Goal: Task Accomplishment & Management: Manage account settings

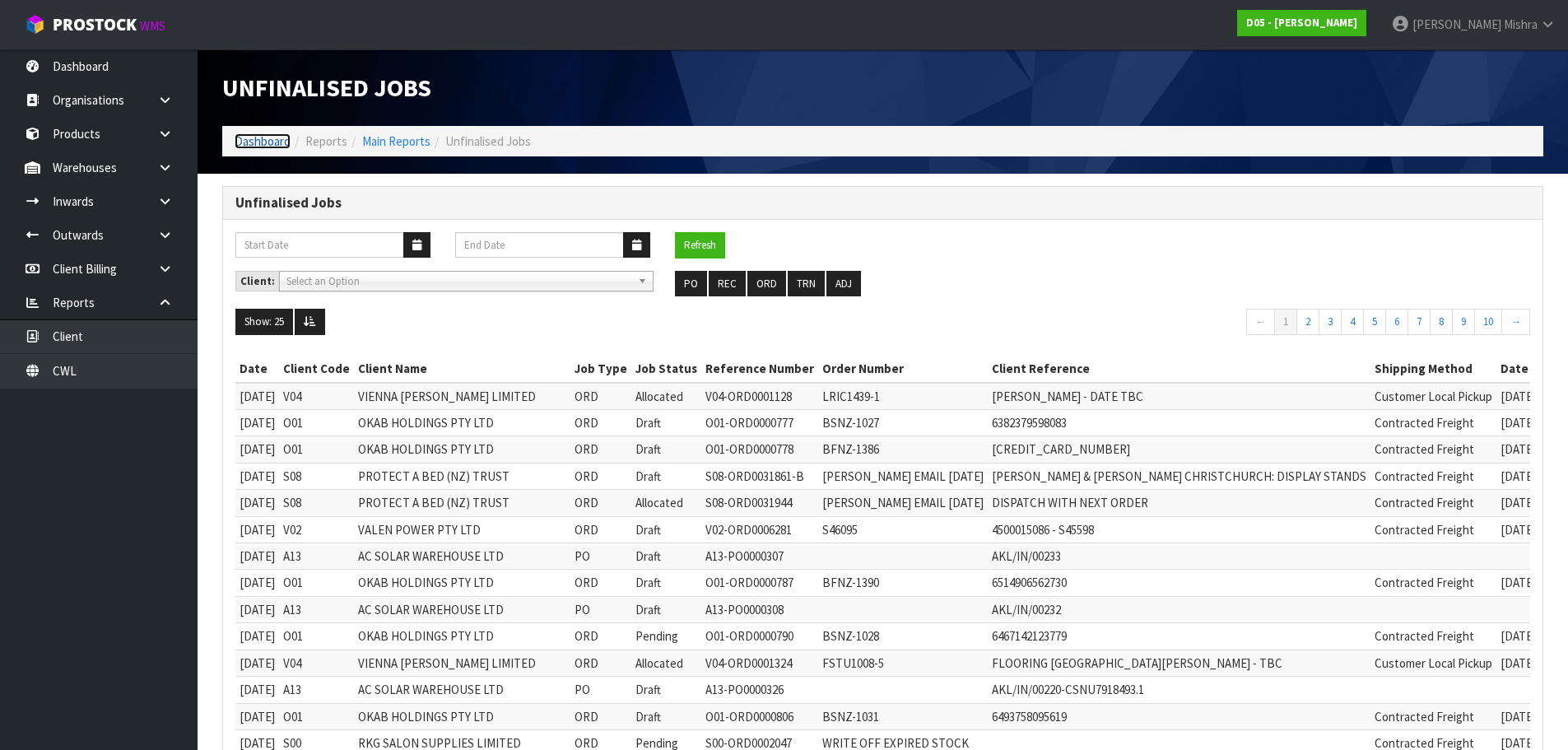
click at [249, 145] on link "Dashboard" at bounding box center [262, 141] width 56 height 15
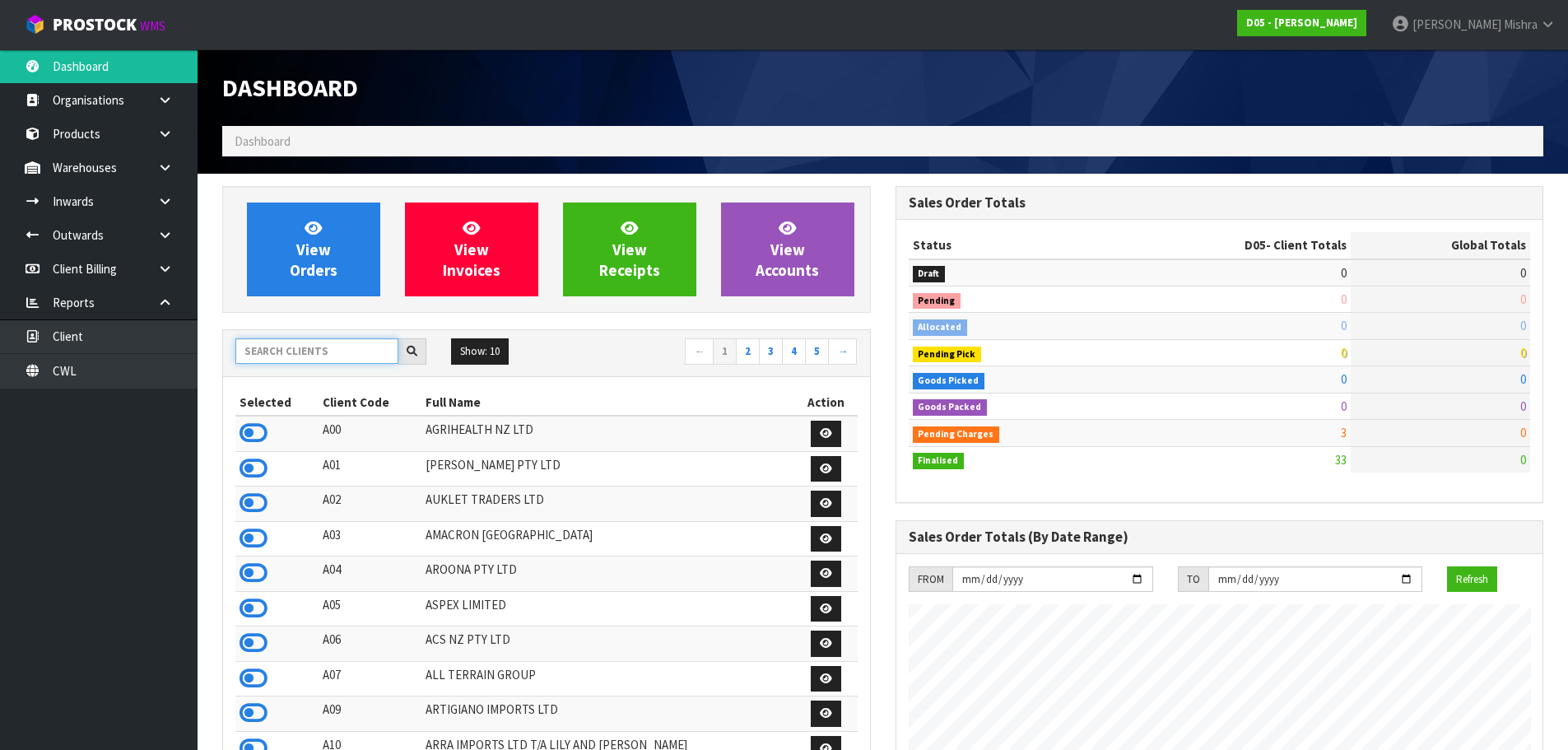
scroll to position [1335, 673]
click at [363, 345] on input "text" at bounding box center [317, 351] width 163 height 26
type input "D05"
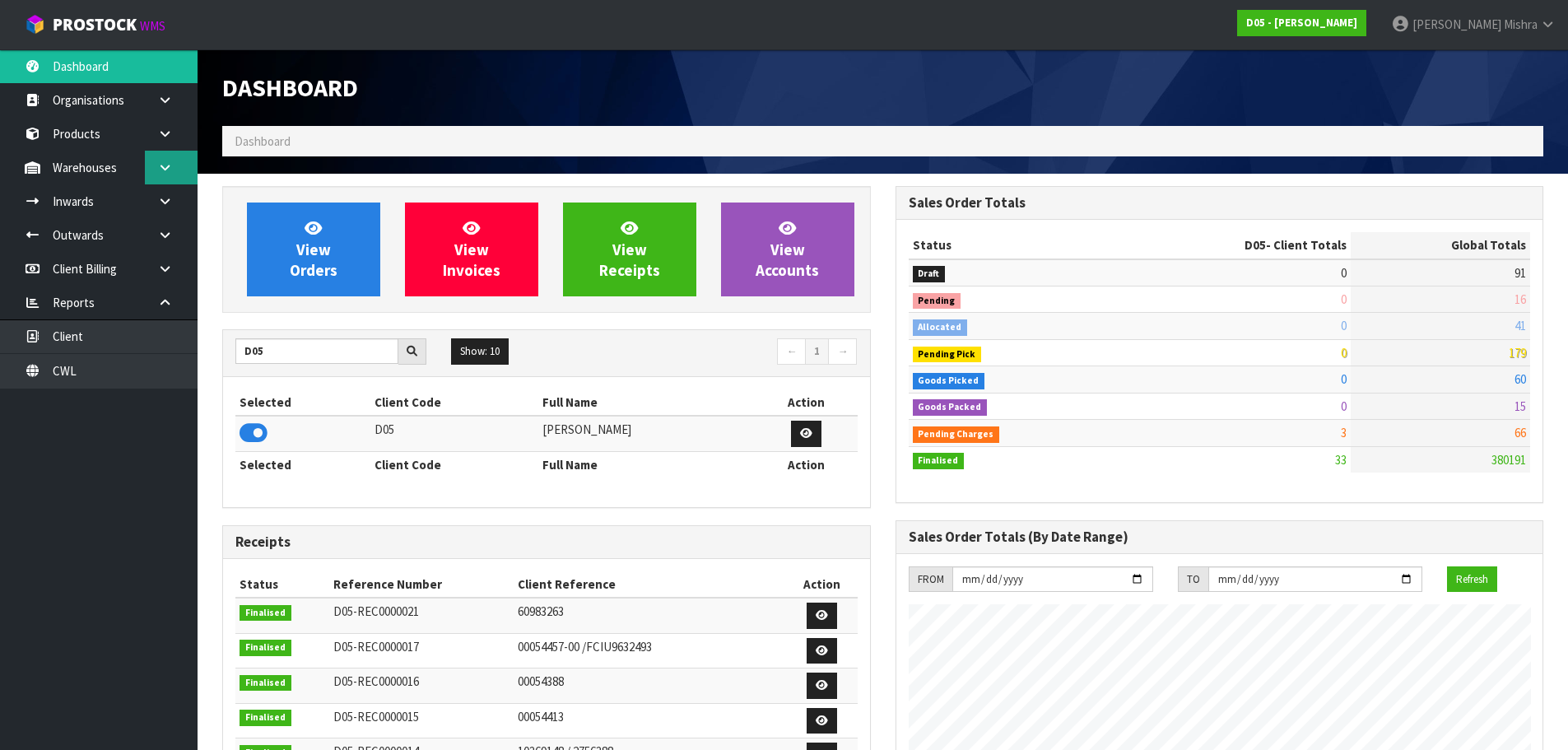
click at [165, 162] on icon at bounding box center [165, 167] width 15 height 12
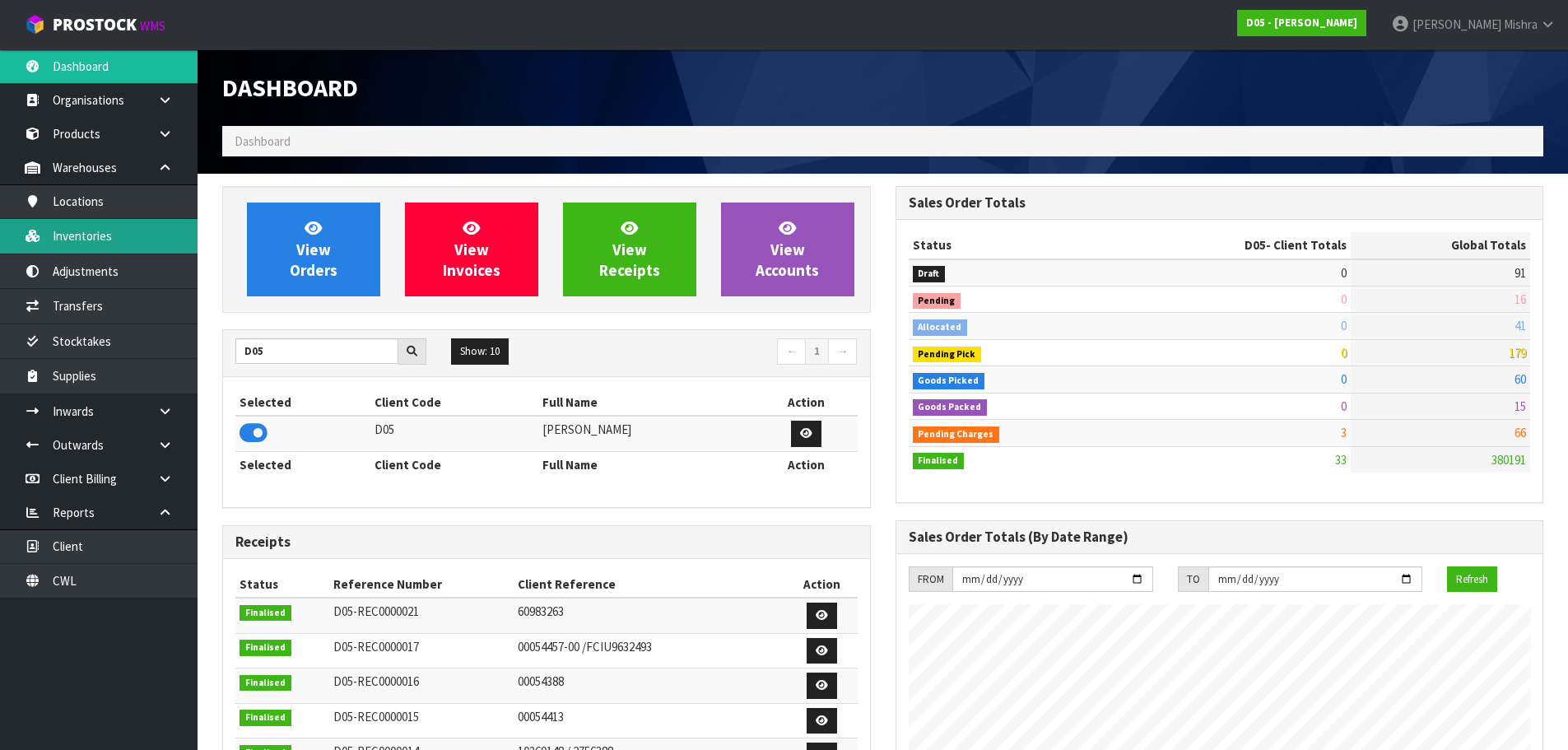
click at [185, 242] on link "Inventories" at bounding box center [99, 235] width 197 height 33
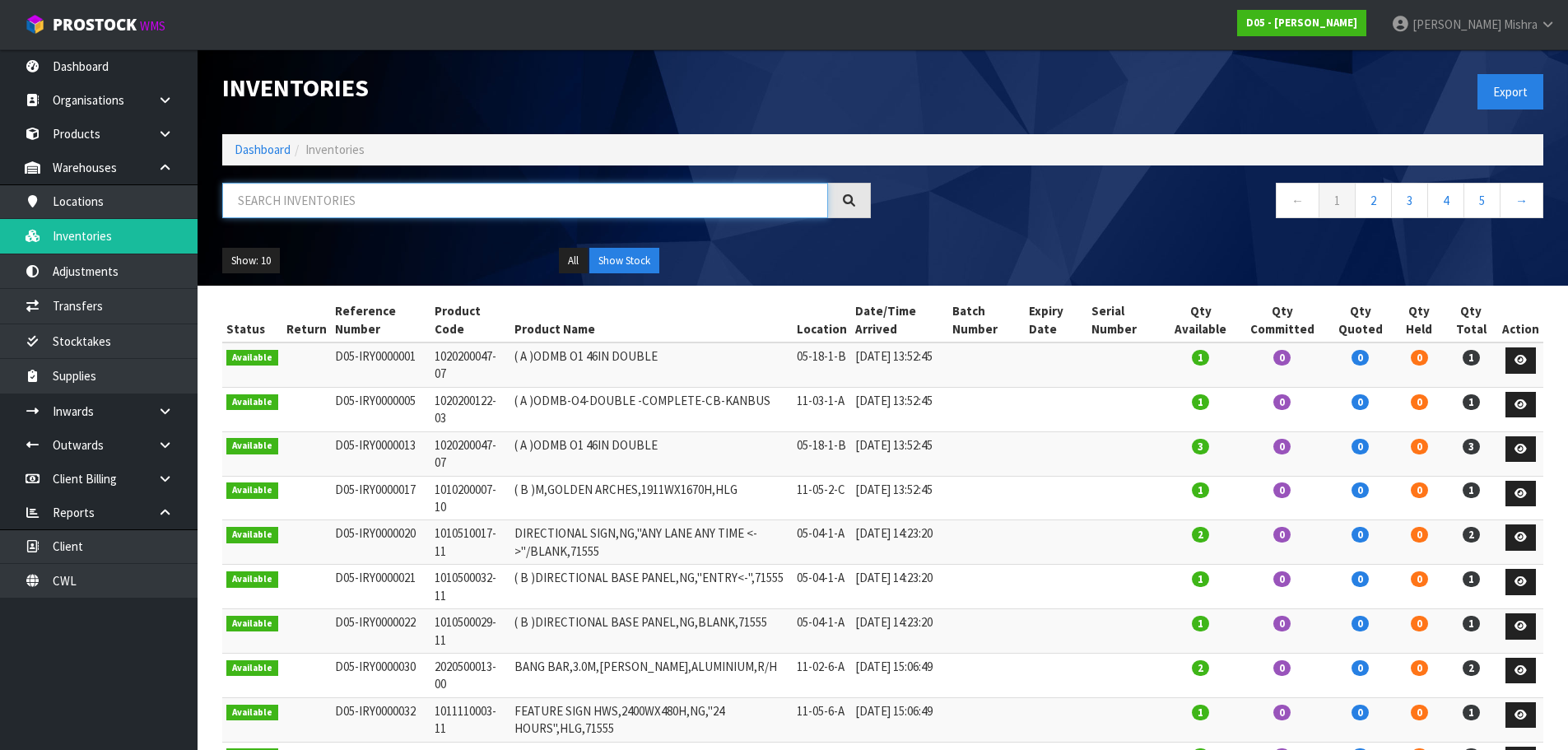
drag, startPoint x: 351, startPoint y: 187, endPoint x: 357, endPoint y: 176, distance: 12.5
click at [352, 185] on input "text" at bounding box center [525, 200] width 606 height 35
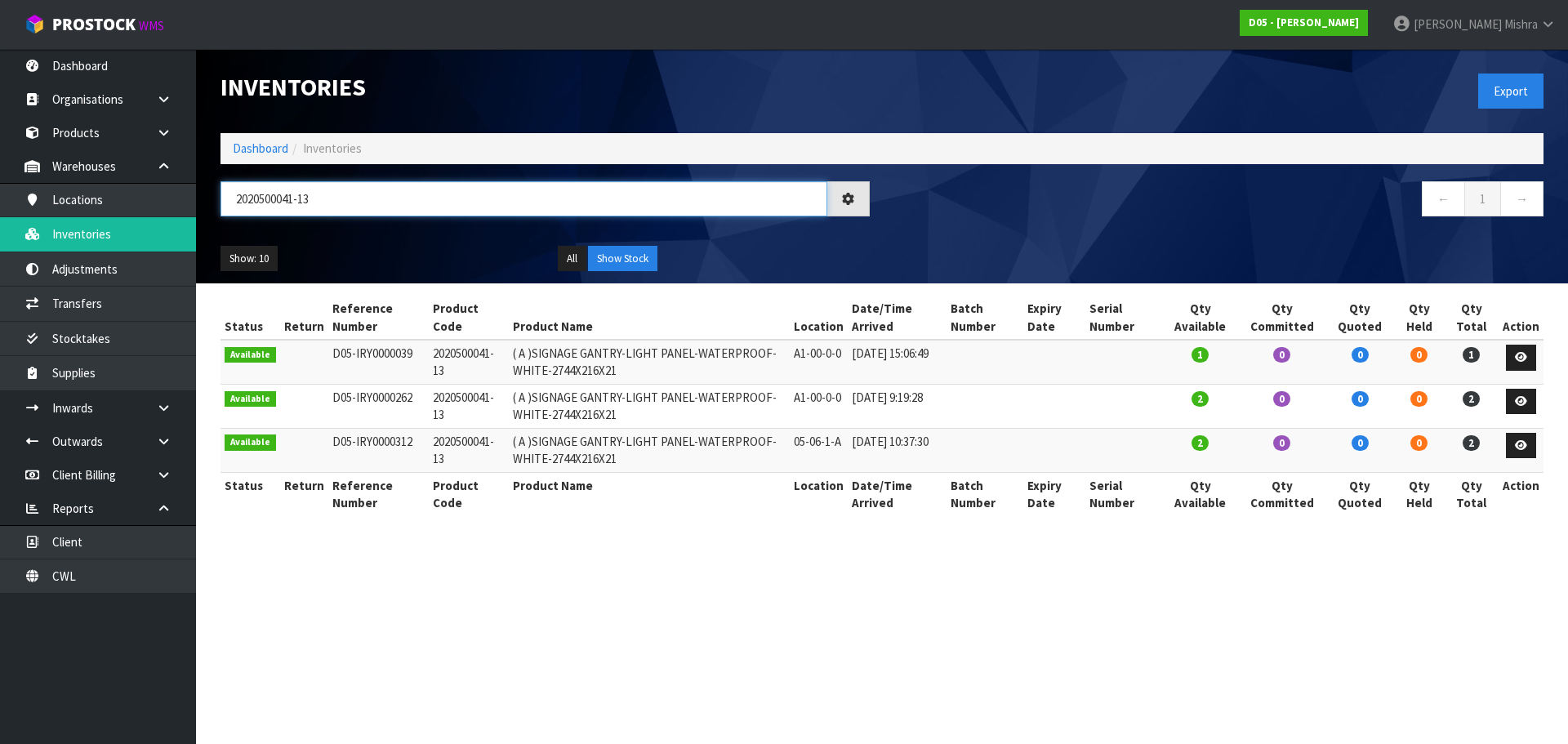
type input "2020500041-13"
click at [1208, 441] on span "2" at bounding box center [1200, 443] width 17 height 15
drag, startPoint x: 1039, startPoint y: 458, endPoint x: 1039, endPoint y: 449, distance: 9.0
click at [1039, 457] on td at bounding box center [1054, 450] width 63 height 44
click at [1039, 449] on td at bounding box center [1054, 450] width 63 height 44
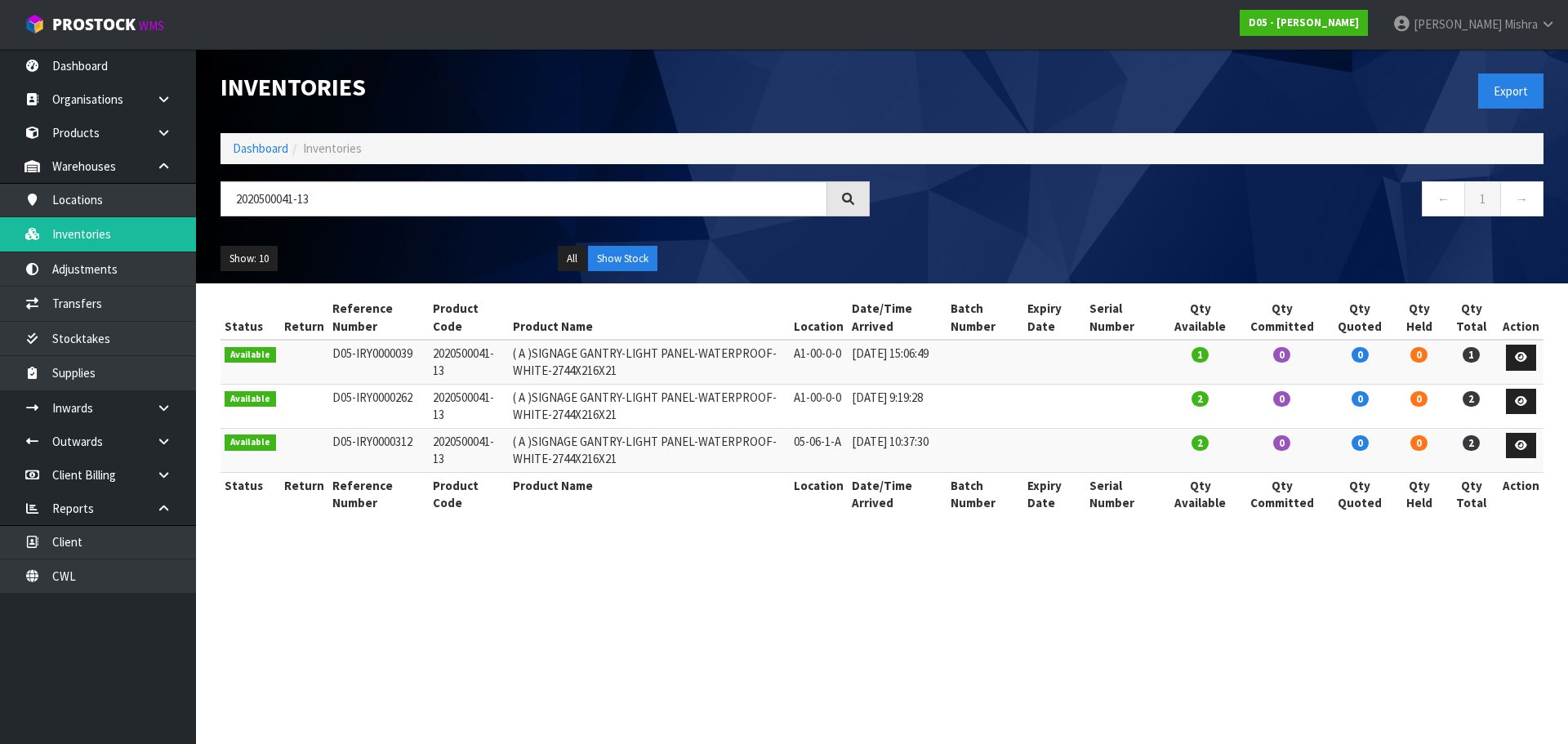
click at [1039, 449] on td at bounding box center [1054, 450] width 63 height 44
click at [1023, 414] on td at bounding box center [985, 406] width 77 height 44
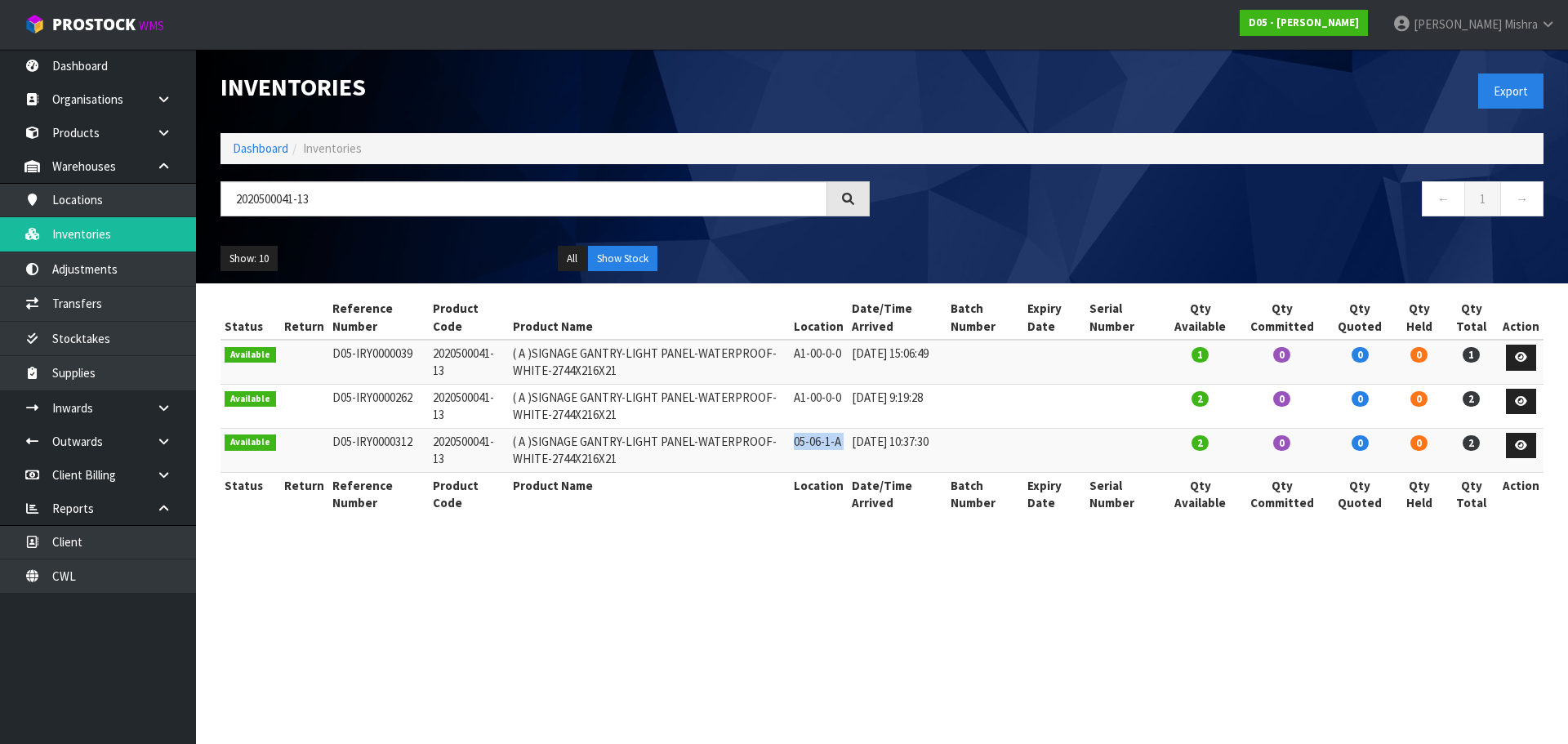
drag, startPoint x: 860, startPoint y: 444, endPoint x: 803, endPoint y: 444, distance: 57.0
click at [803, 444] on tr "Available D05-IRY0000312 2020500041-13 ( A )SIGNAGE GANTRY-LIGHT PANEL-WATERPRO…" at bounding box center [882, 450] width 1323 height 44
click at [1517, 355] on icon at bounding box center [1520, 357] width 12 height 10
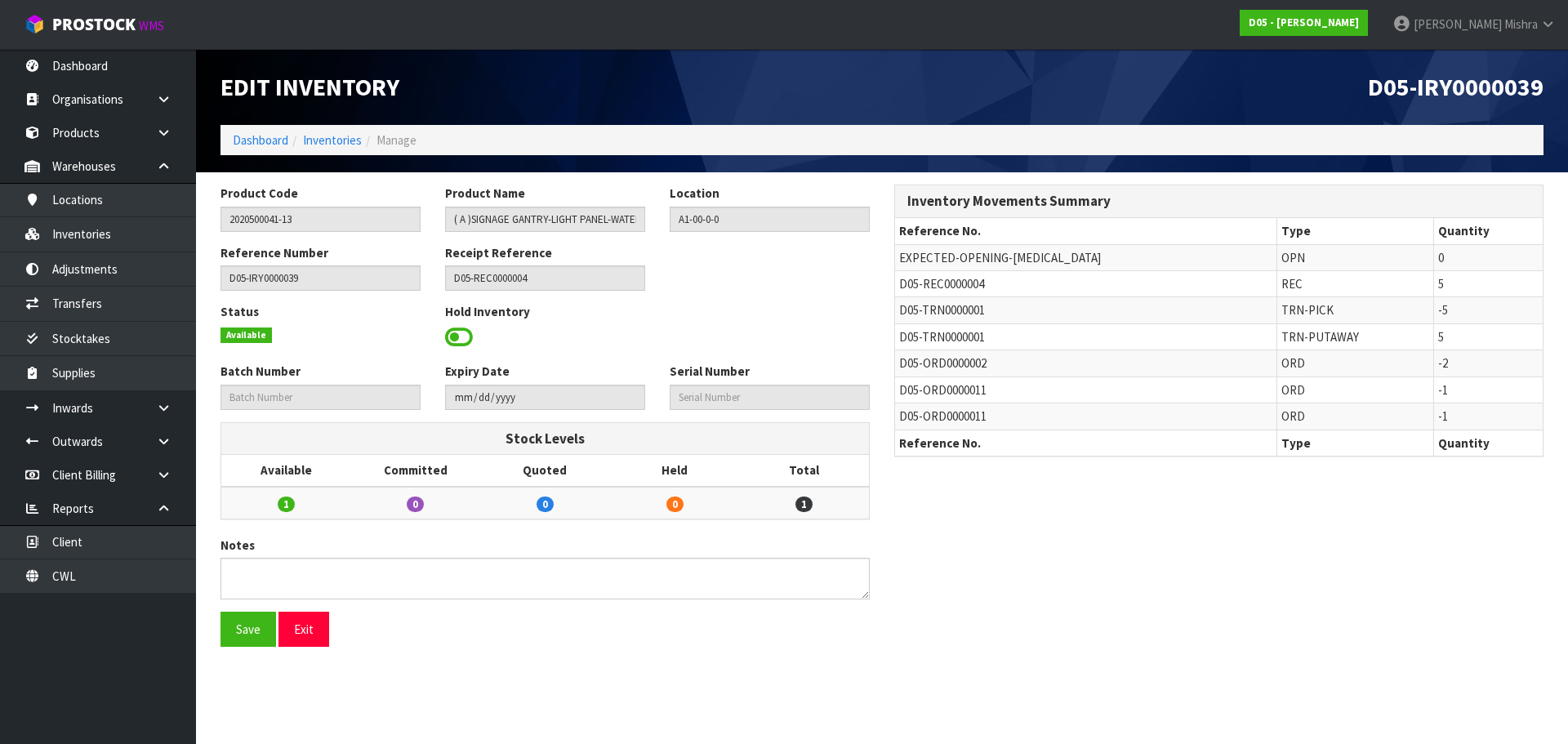
click at [972, 281] on span "D05-REC0000004" at bounding box center [941, 284] width 85 height 15
click at [503, 282] on input "D05-REC0000004" at bounding box center [544, 278] width 200 height 26
click at [503, 281] on input "D05-REC0000004" at bounding box center [544, 278] width 200 height 26
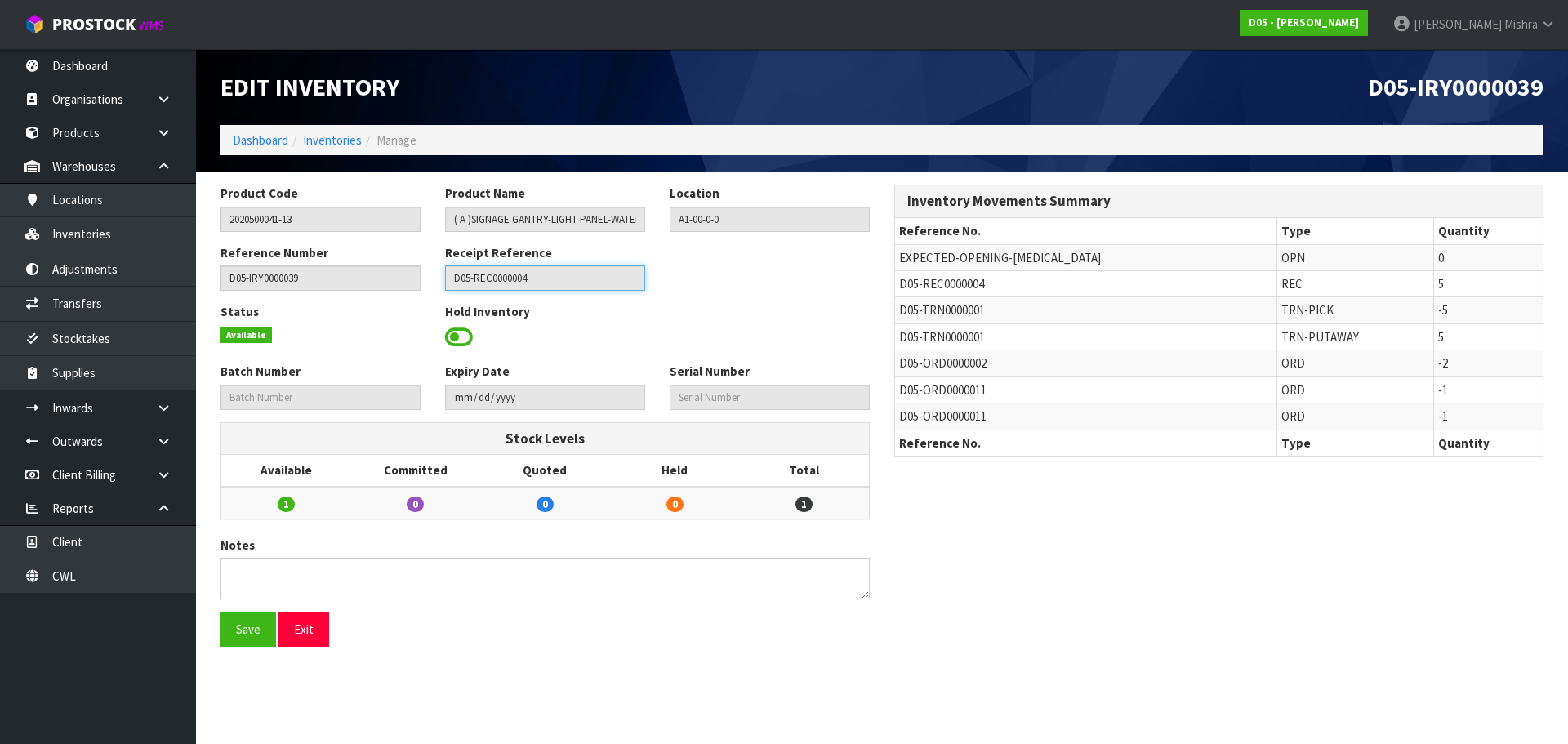
click at [503, 281] on input "D05-REC0000004" at bounding box center [544, 278] width 200 height 26
click at [951, 296] on td "D05-REC0000004" at bounding box center [1085, 284] width 381 height 26
click at [955, 278] on span "D05-REC0000004" at bounding box center [941, 284] width 85 height 15
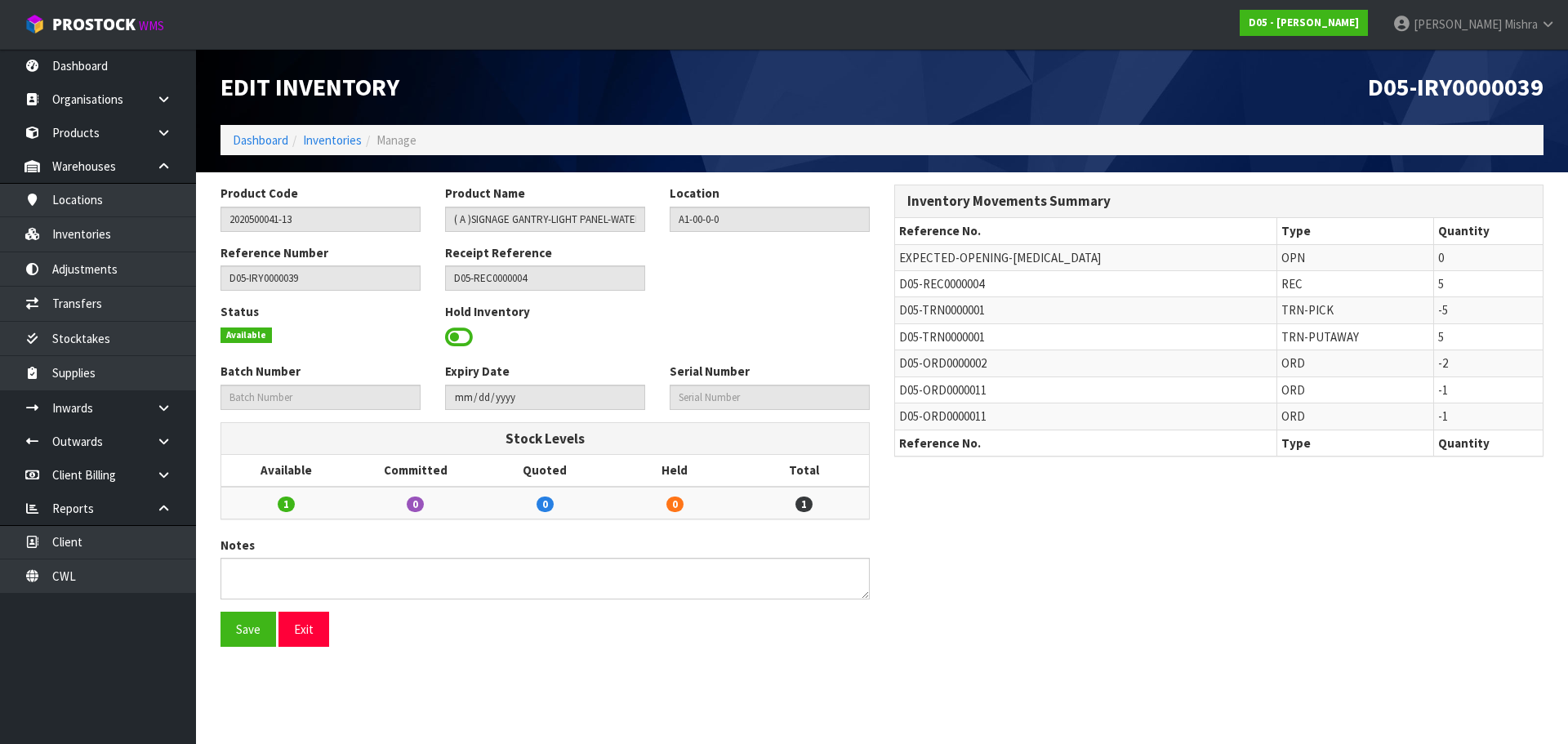
click at [955, 278] on span "D05-REC0000004" at bounding box center [941, 284] width 85 height 15
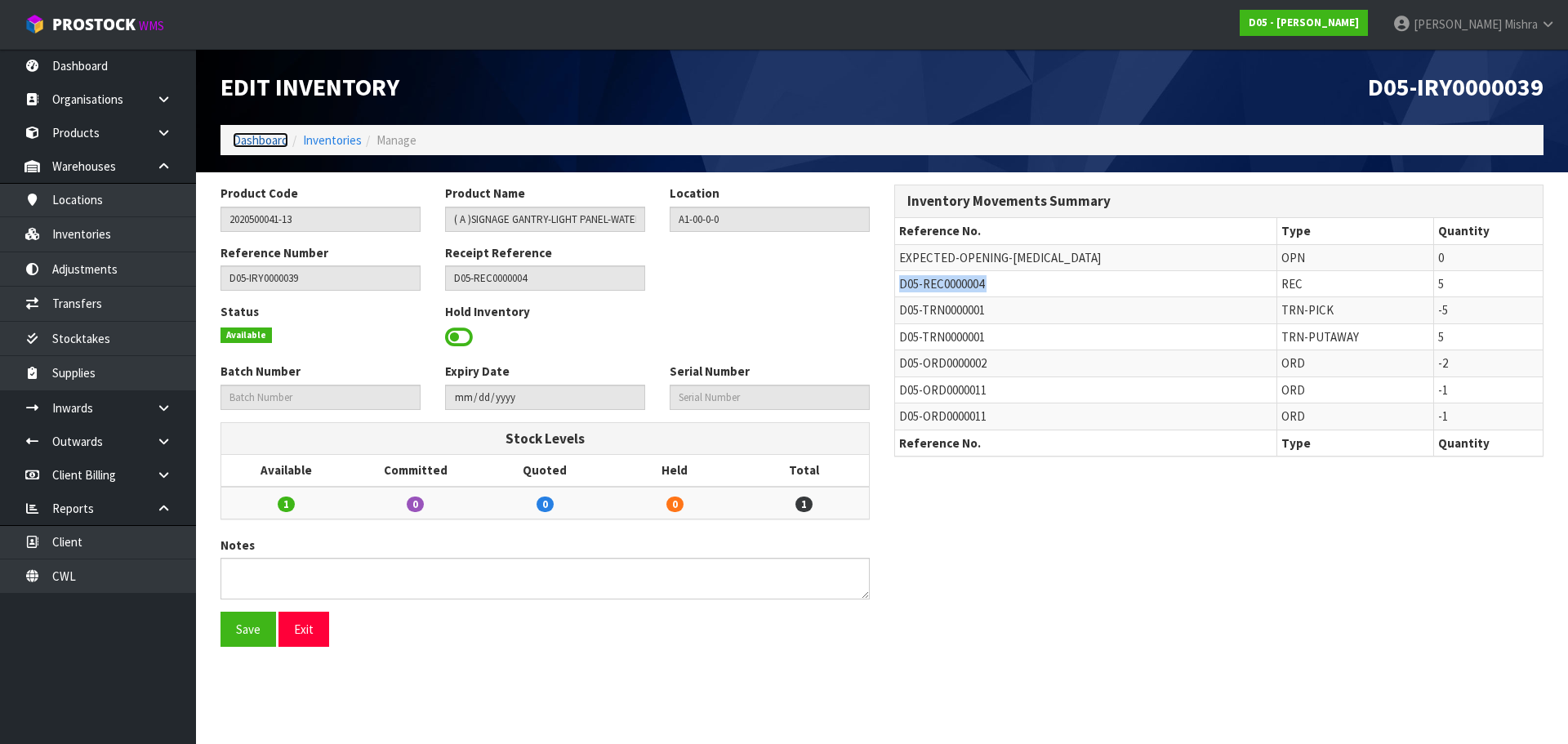
click at [245, 141] on link "Dashboard" at bounding box center [260, 140] width 55 height 15
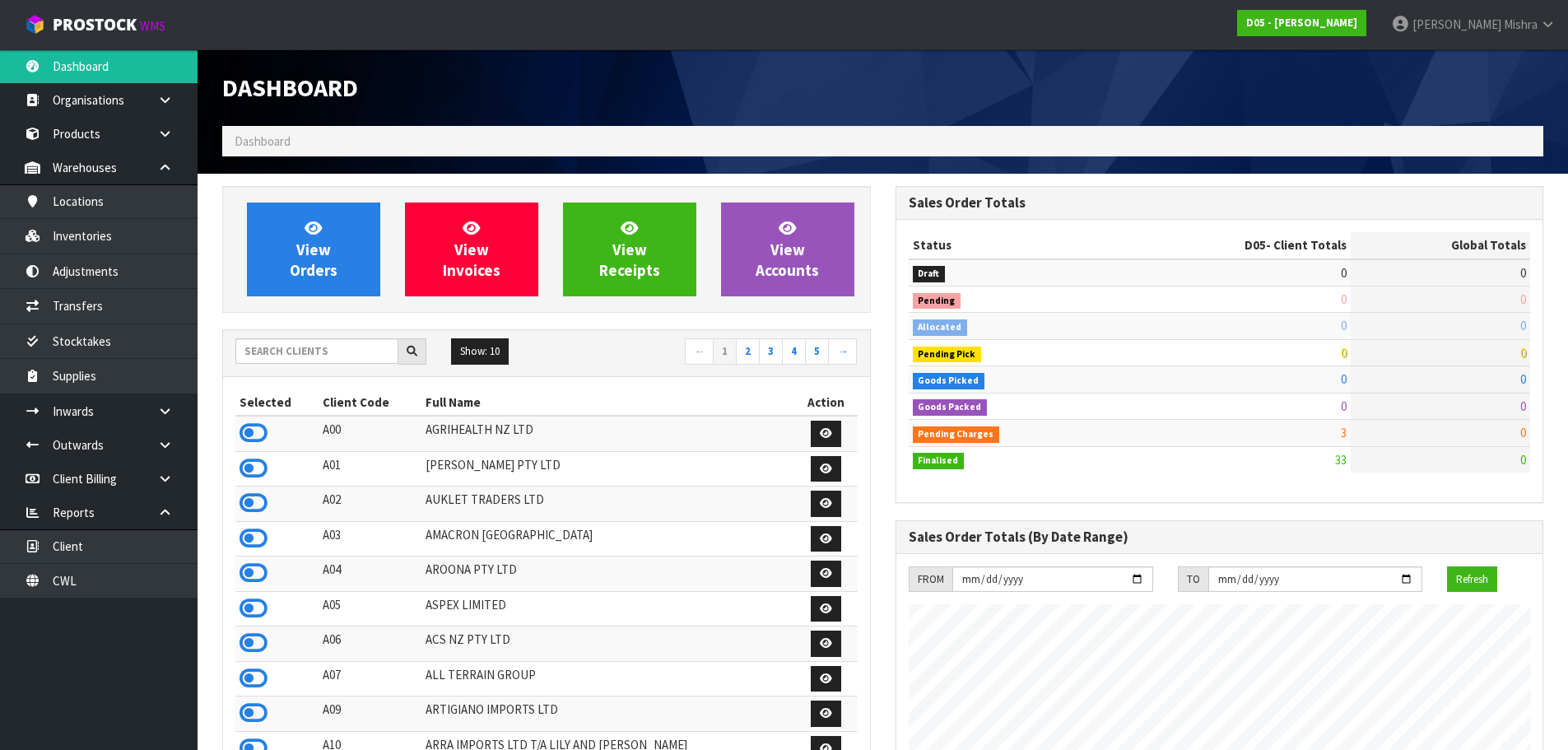
scroll to position [1335, 673]
click at [328, 356] on input "text" at bounding box center [317, 351] width 163 height 26
type input "V04"
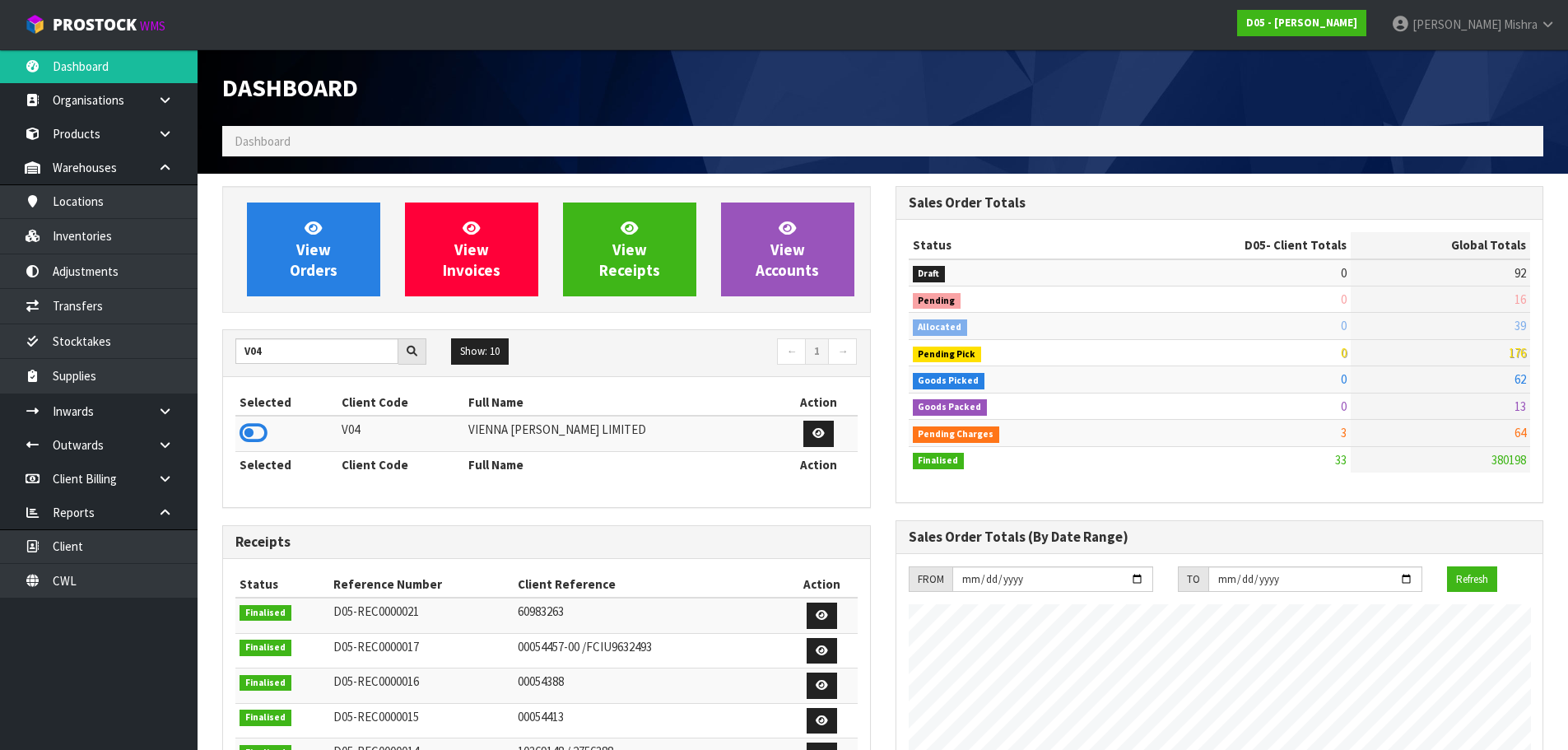
click at [248, 421] on icon at bounding box center [253, 433] width 28 height 25
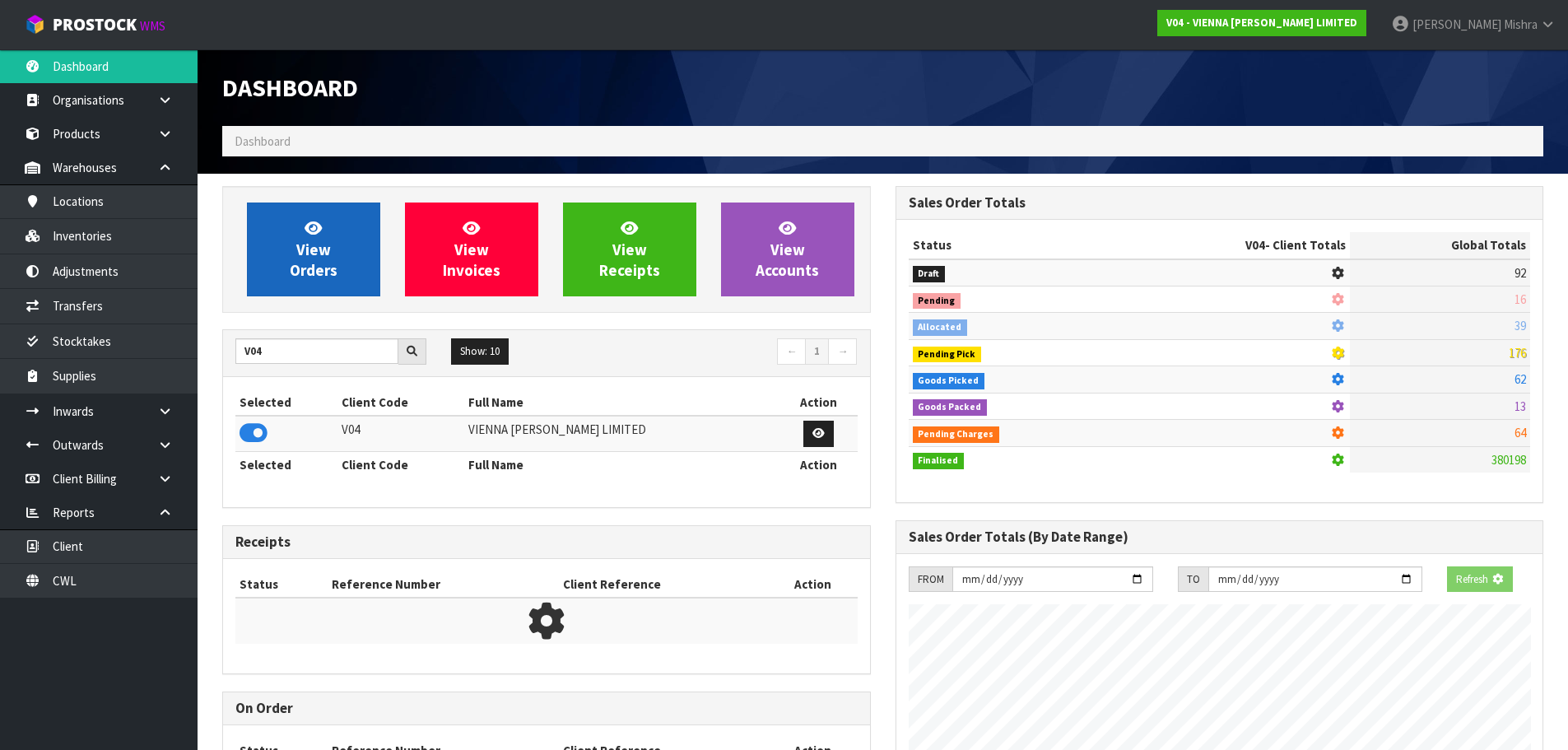
scroll to position [1026, 673]
click at [325, 243] on span "View Orders" at bounding box center [314, 249] width 48 height 62
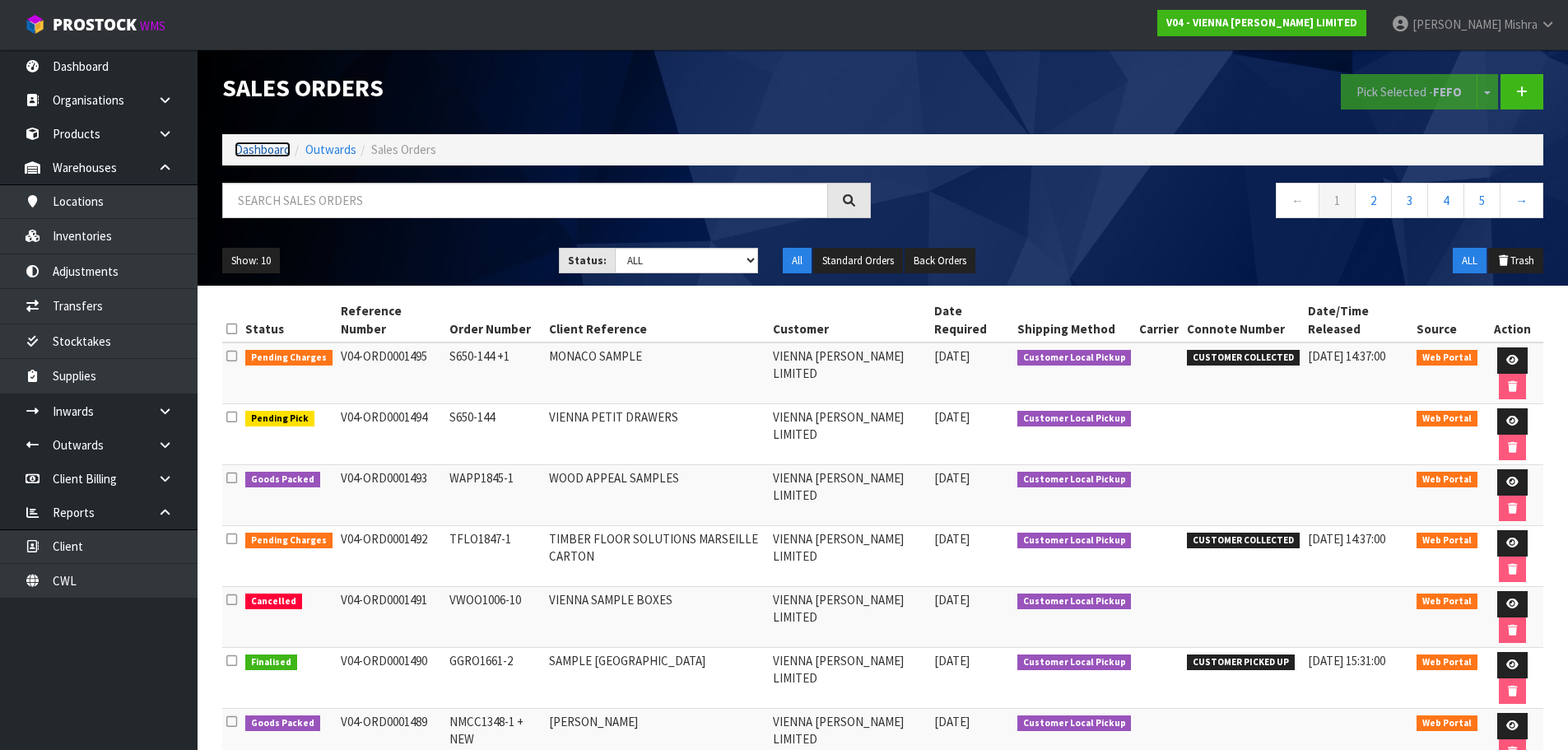
click at [271, 153] on link "Dashboard" at bounding box center [262, 149] width 56 height 15
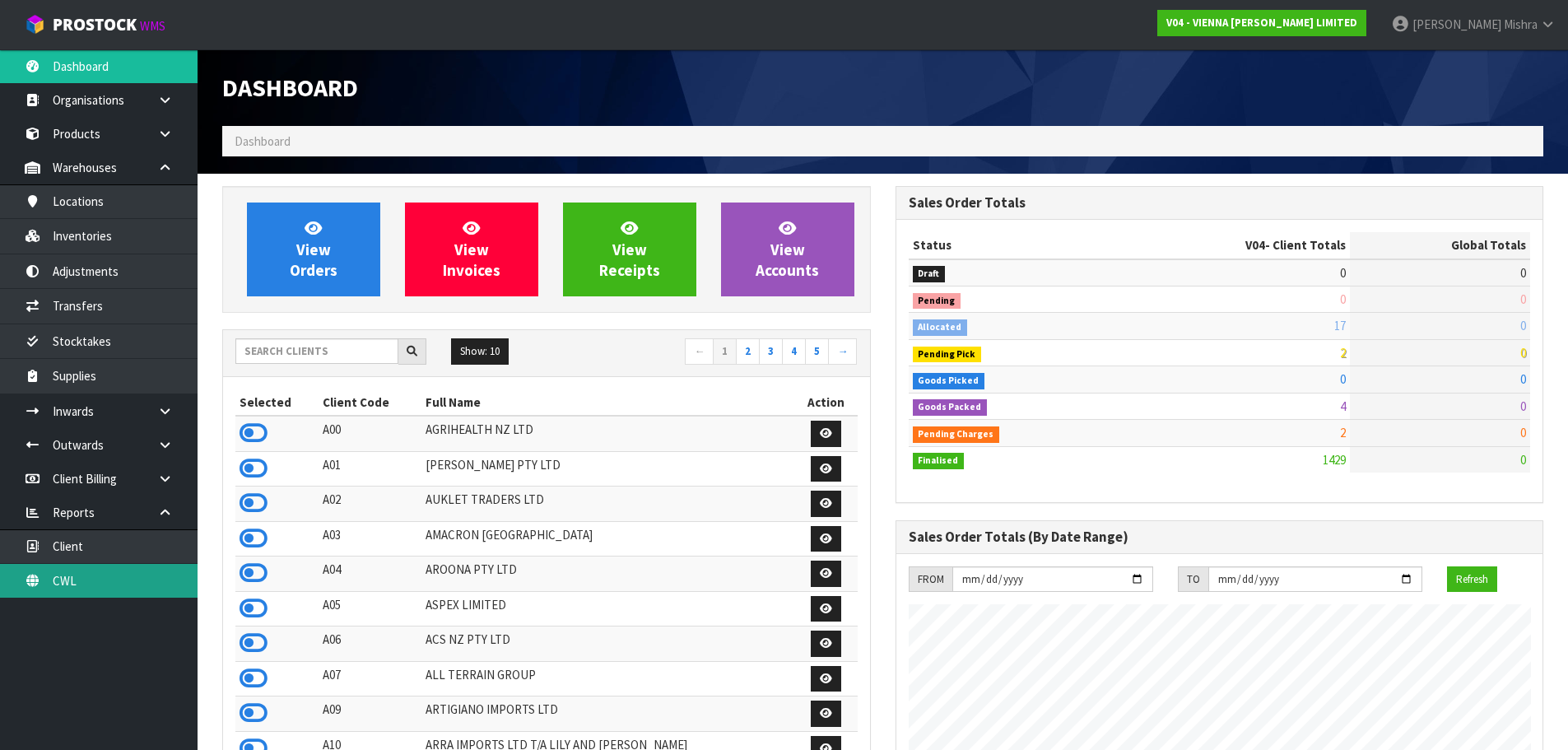
scroll to position [1300, 673]
click at [120, 579] on link "CWL" at bounding box center [99, 580] width 197 height 33
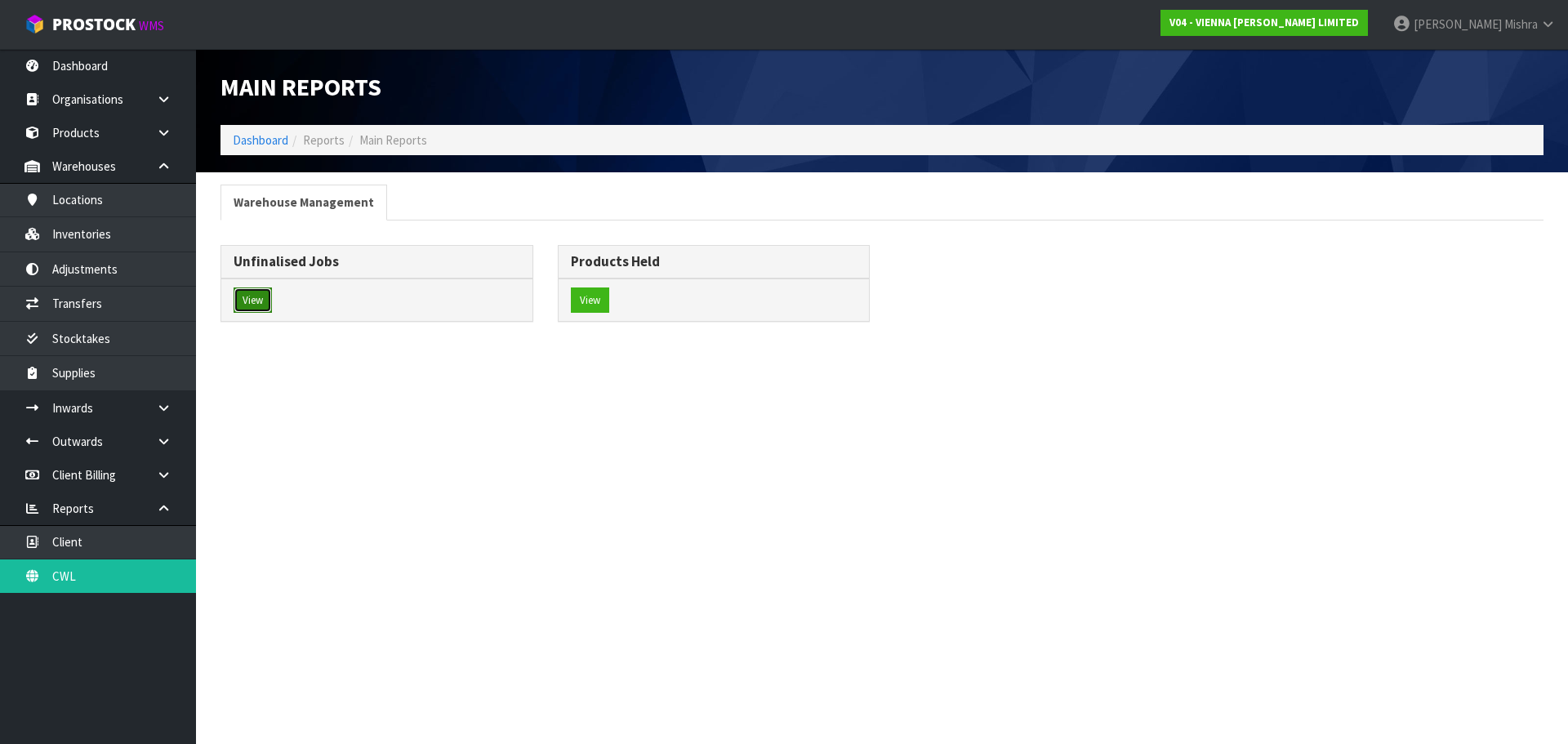
click at [248, 292] on button "View" at bounding box center [253, 300] width 38 height 26
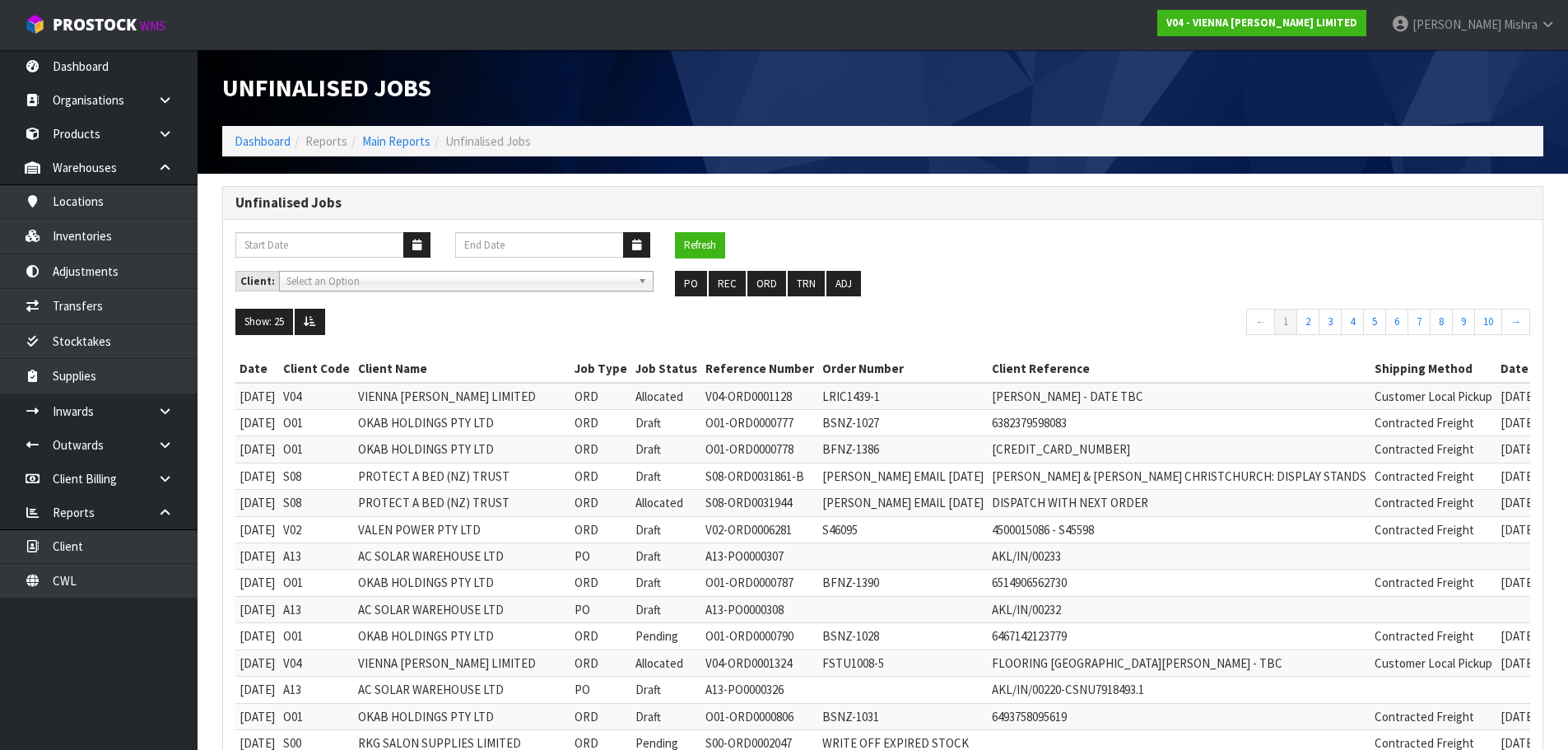
scroll to position [442, 0]
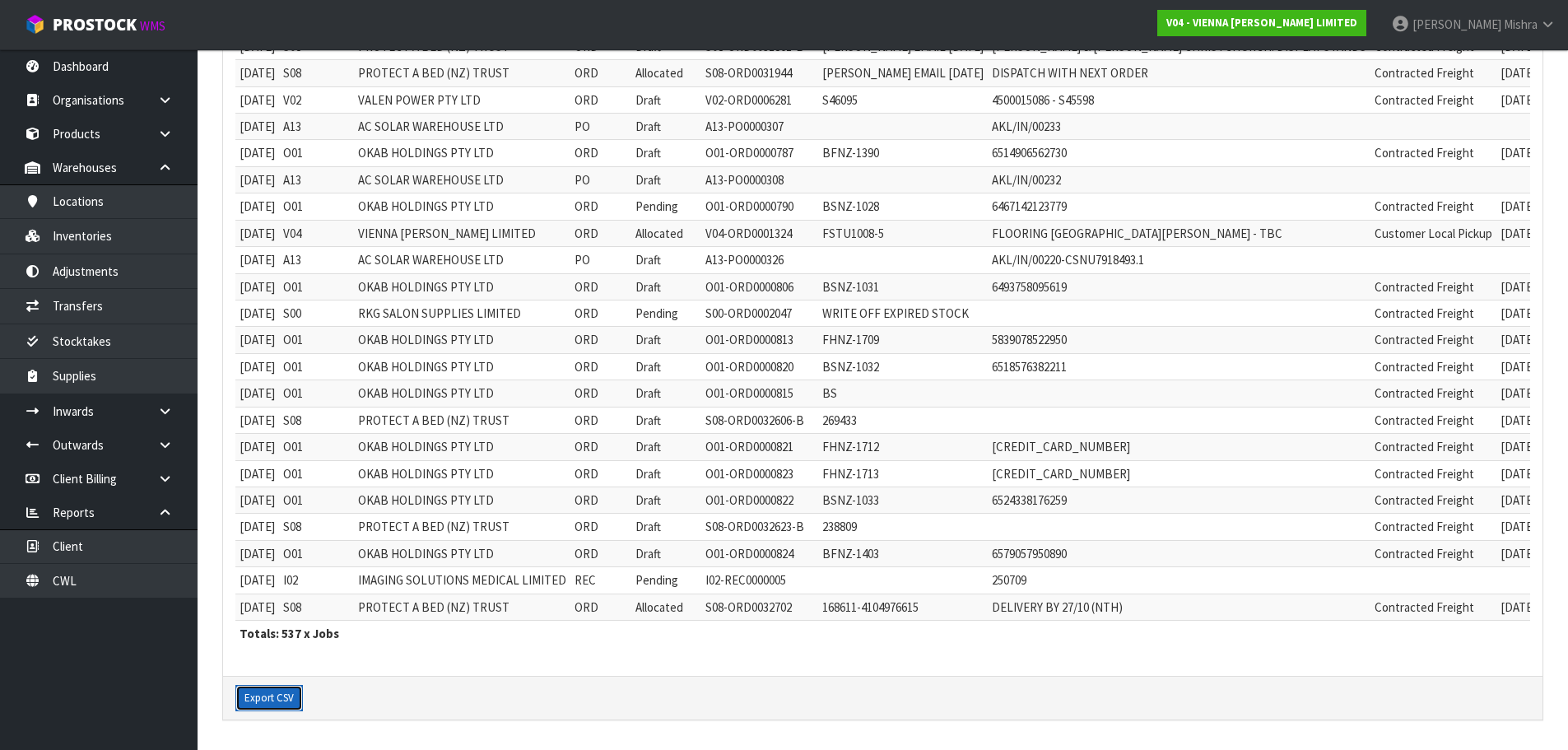
click at [252, 686] on button "Export CSV" at bounding box center [269, 698] width 68 height 27
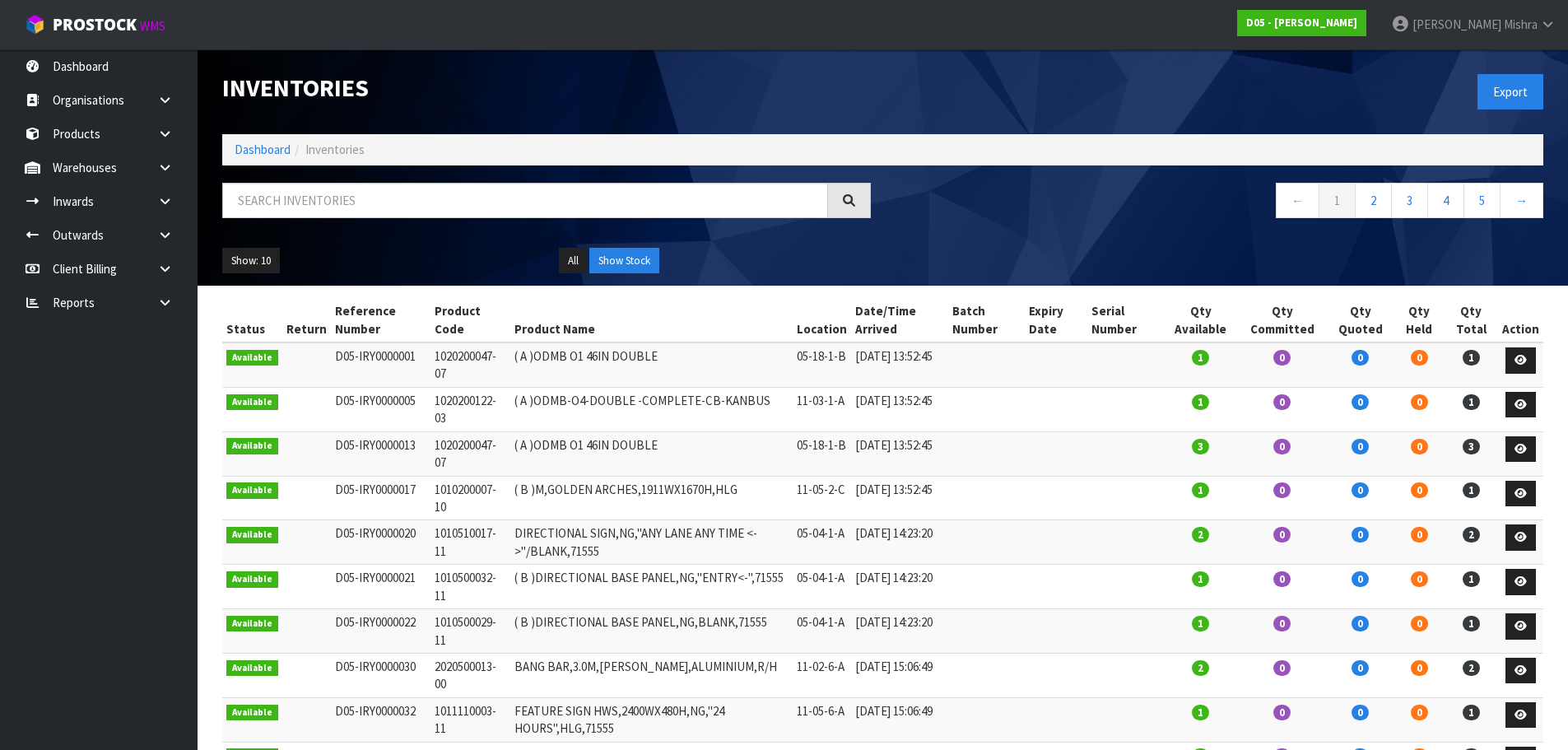
click at [254, 138] on ol "Dashboard Inventories" at bounding box center [882, 150] width 1321 height 31
click at [256, 143] on link "Dashboard" at bounding box center [262, 149] width 56 height 15
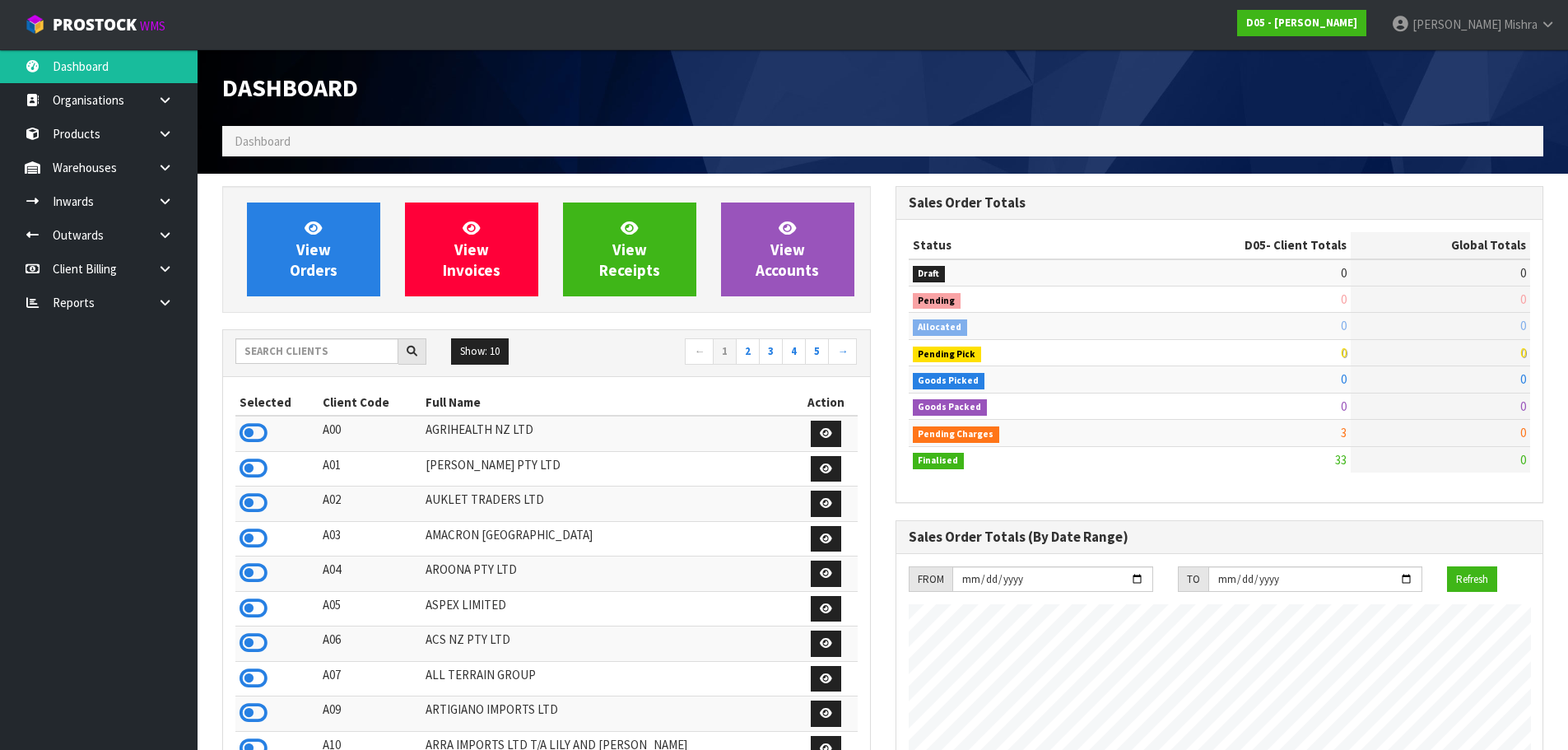
scroll to position [1335, 673]
click at [284, 346] on input "text" at bounding box center [317, 351] width 163 height 26
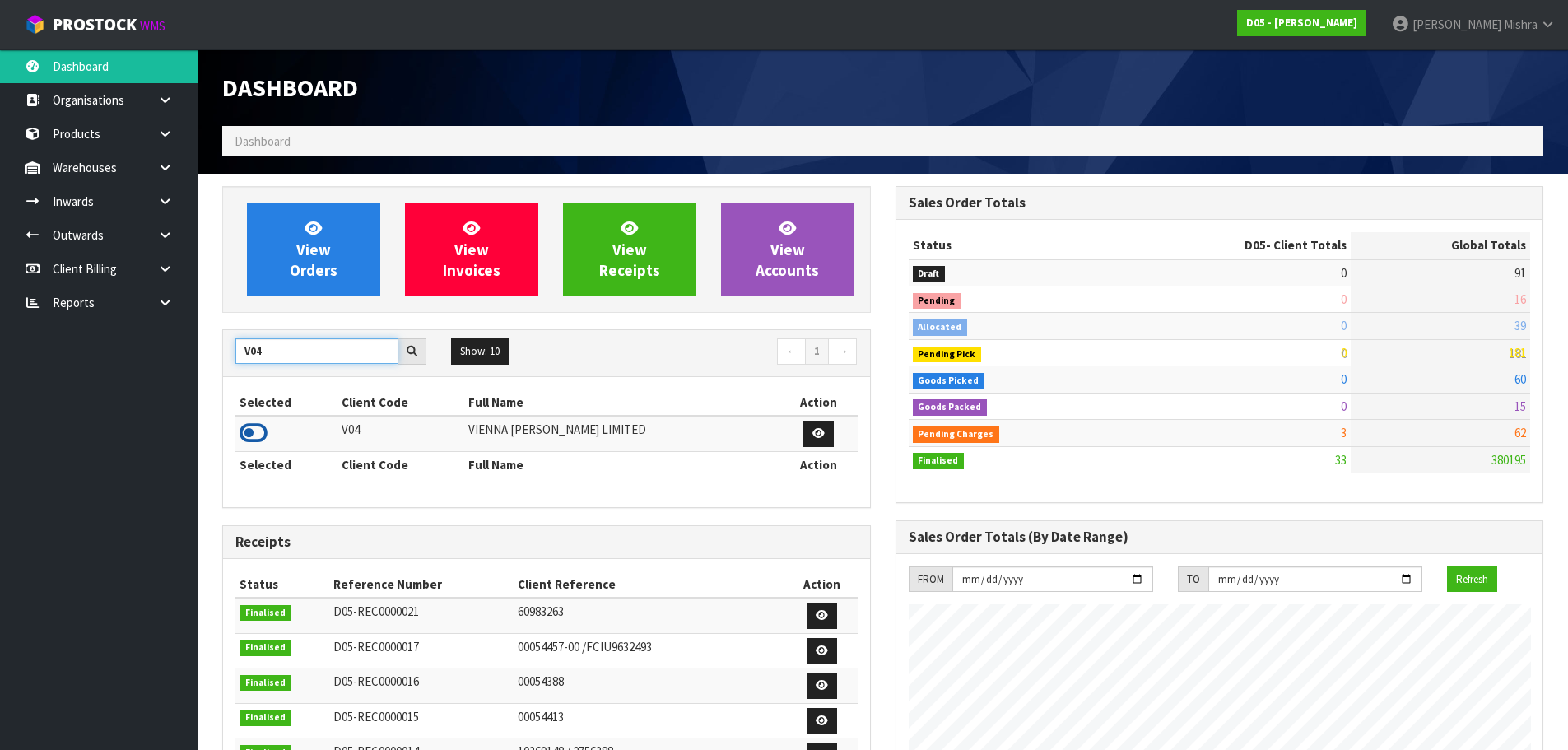
type input "V04"
click at [252, 441] on icon at bounding box center [253, 433] width 28 height 25
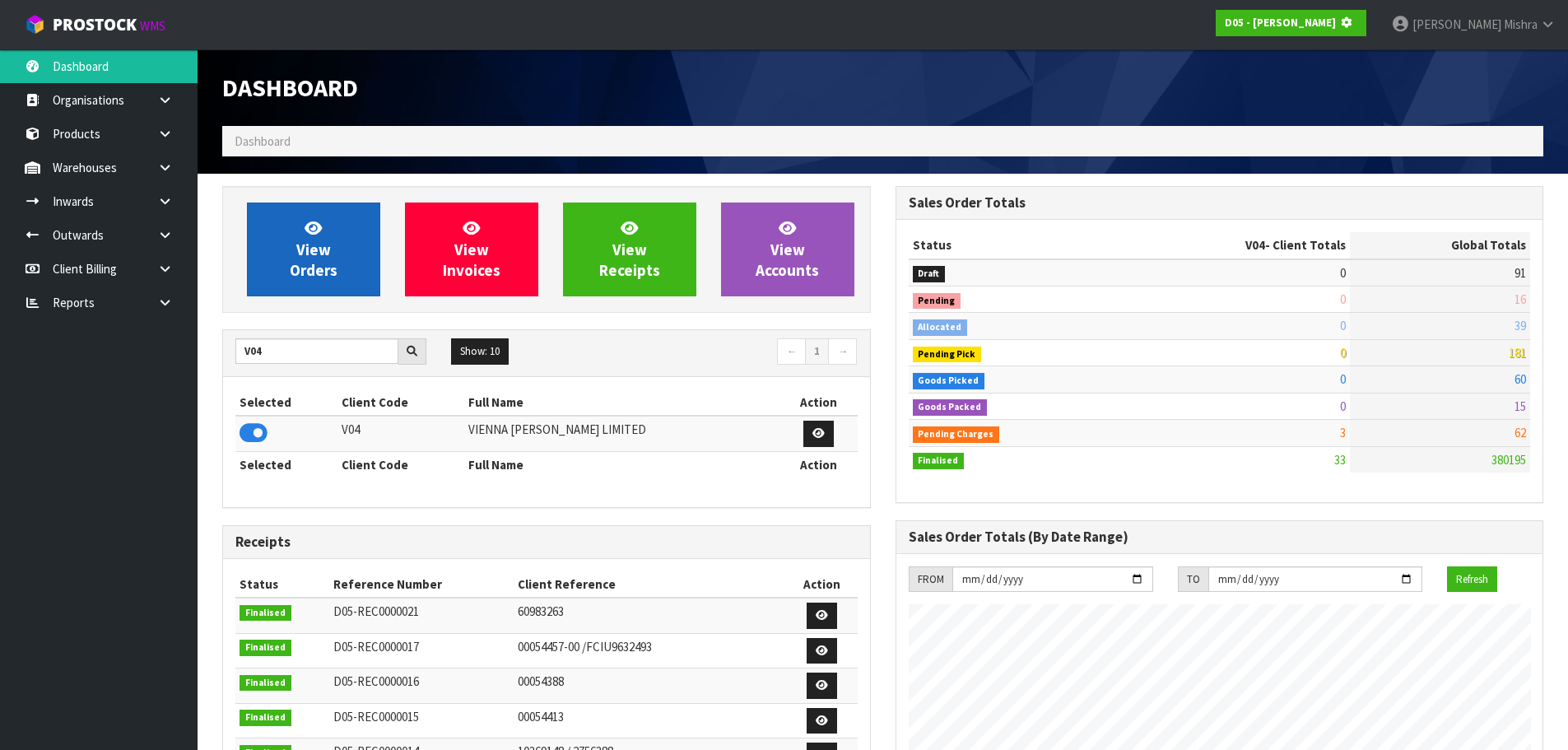
scroll to position [1026, 673]
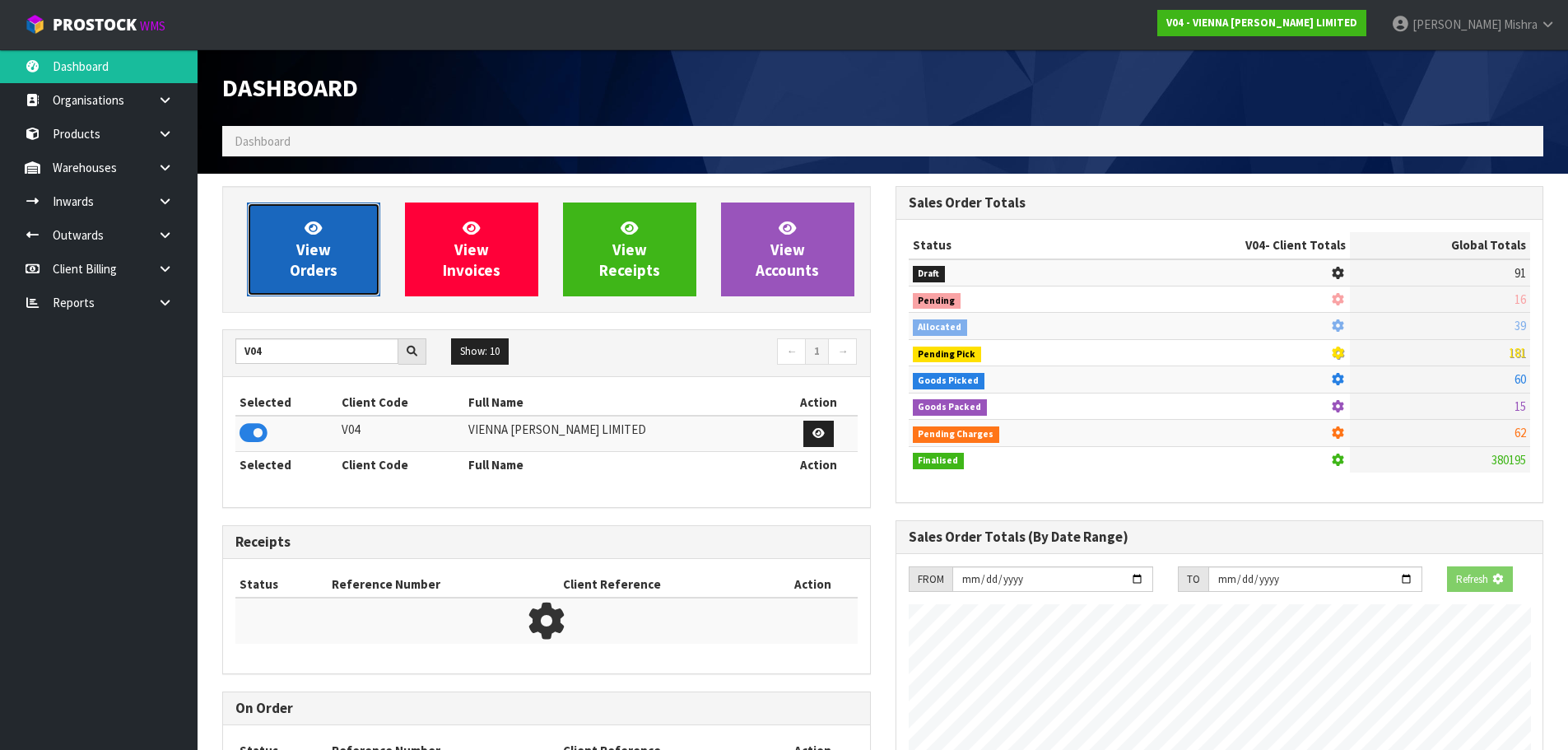
click at [333, 261] on span "View Orders" at bounding box center [314, 249] width 48 height 62
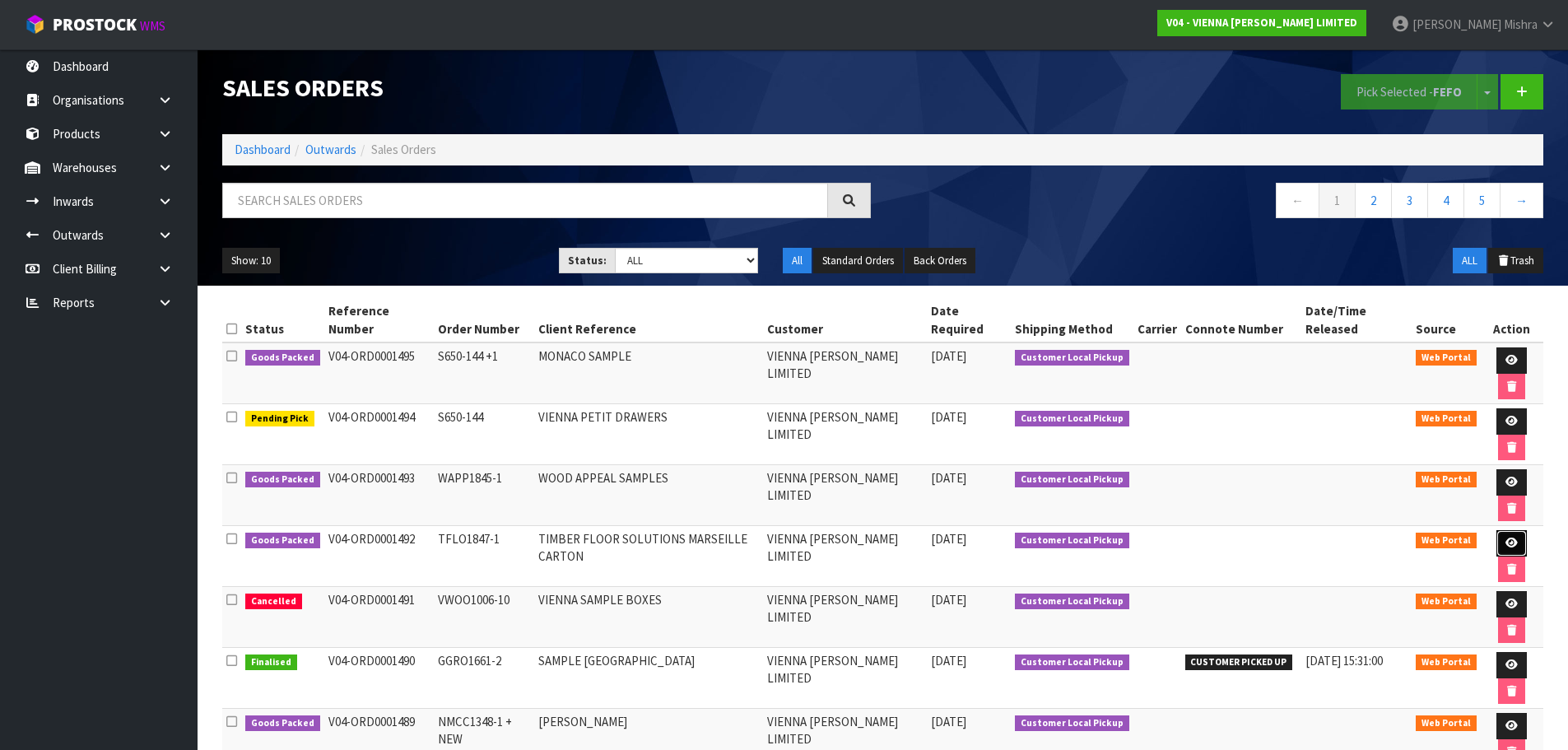
click at [1505, 537] on icon at bounding box center [1511, 543] width 12 height 10
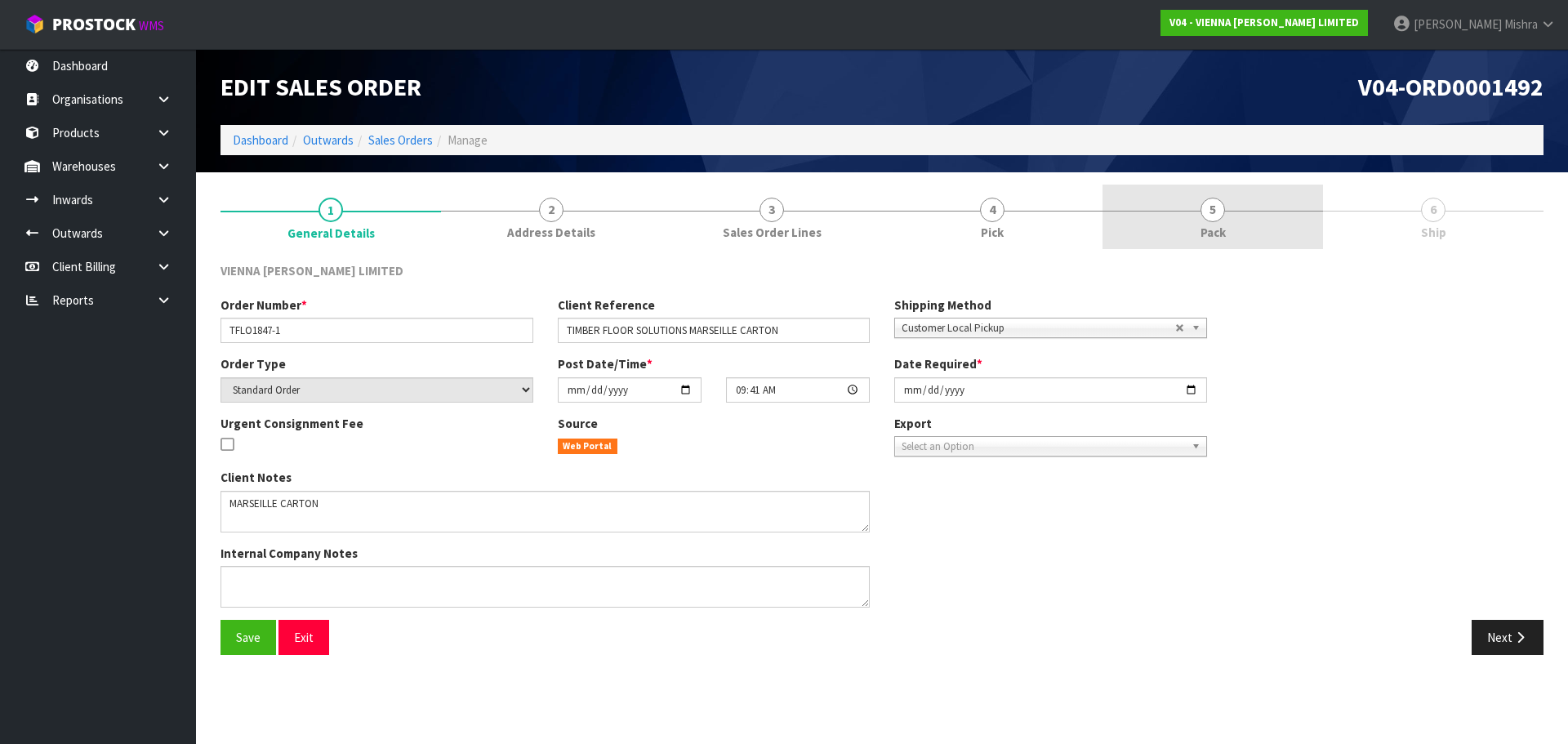
click at [1177, 218] on link "5 Pack" at bounding box center [1212, 217] width 220 height 65
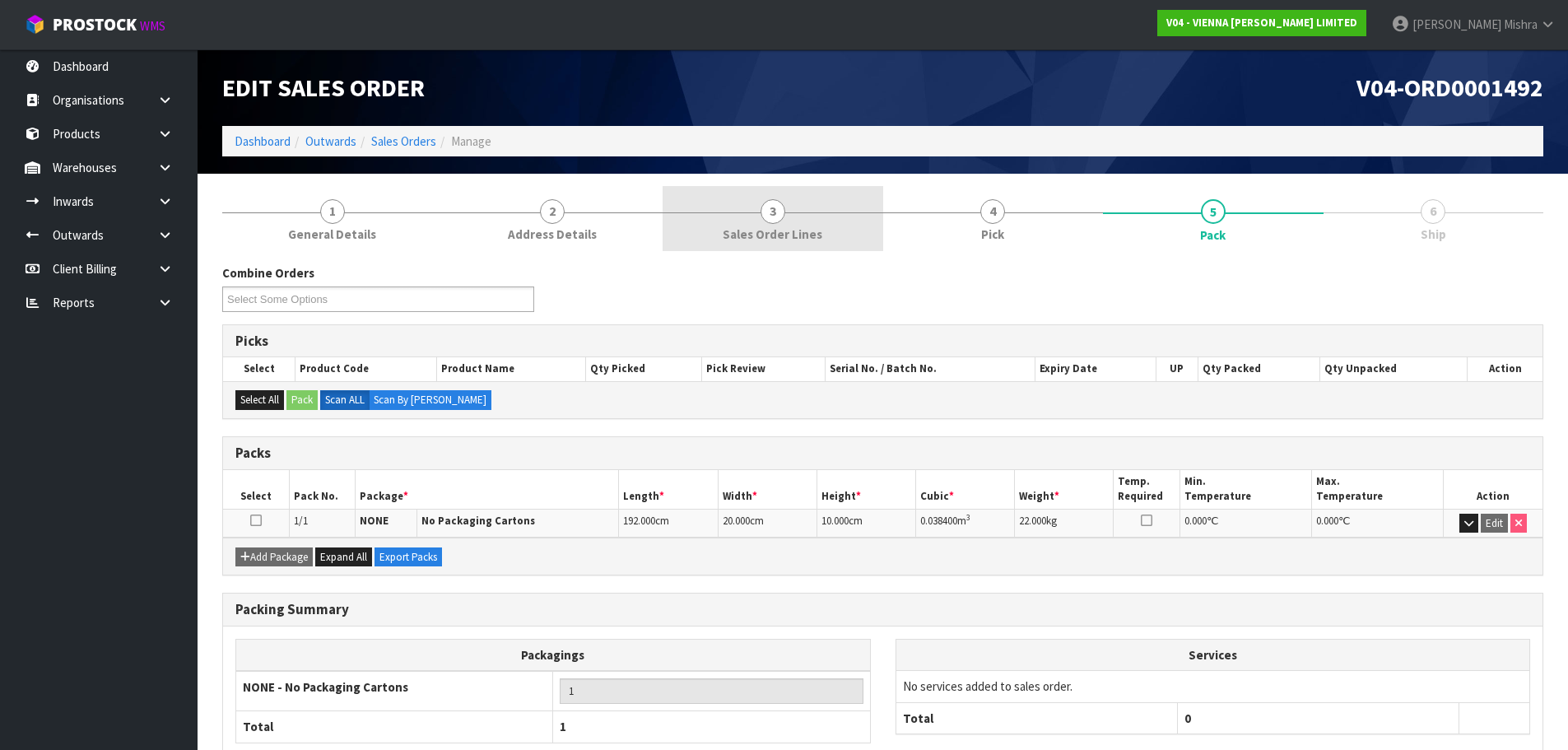
click at [770, 211] on span "3" at bounding box center [772, 211] width 25 height 25
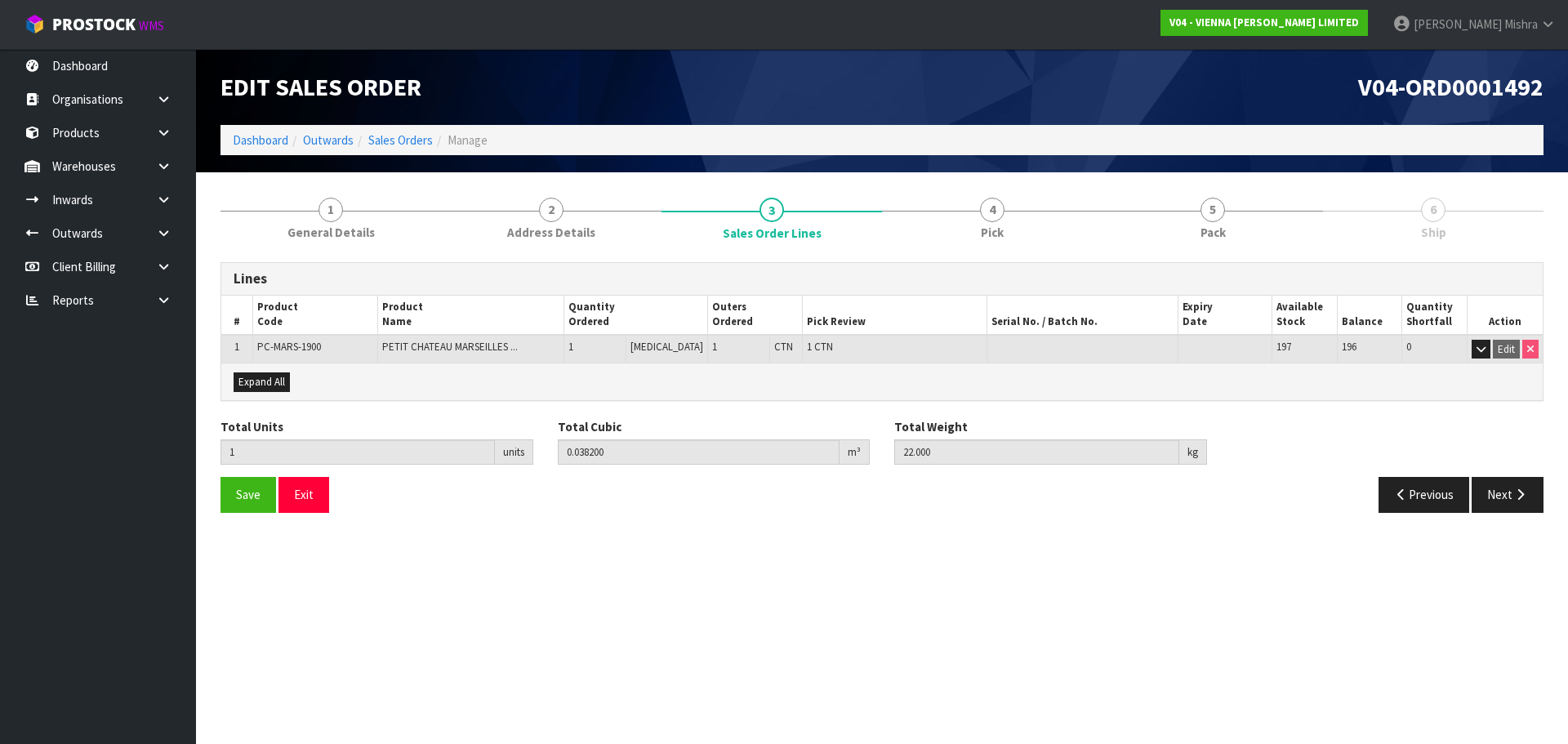
click at [1278, 258] on div "Lines # Product Code Product Name Quantity Ordered Outers Ordered Pick Review S…" at bounding box center [882, 388] width 1323 height 275
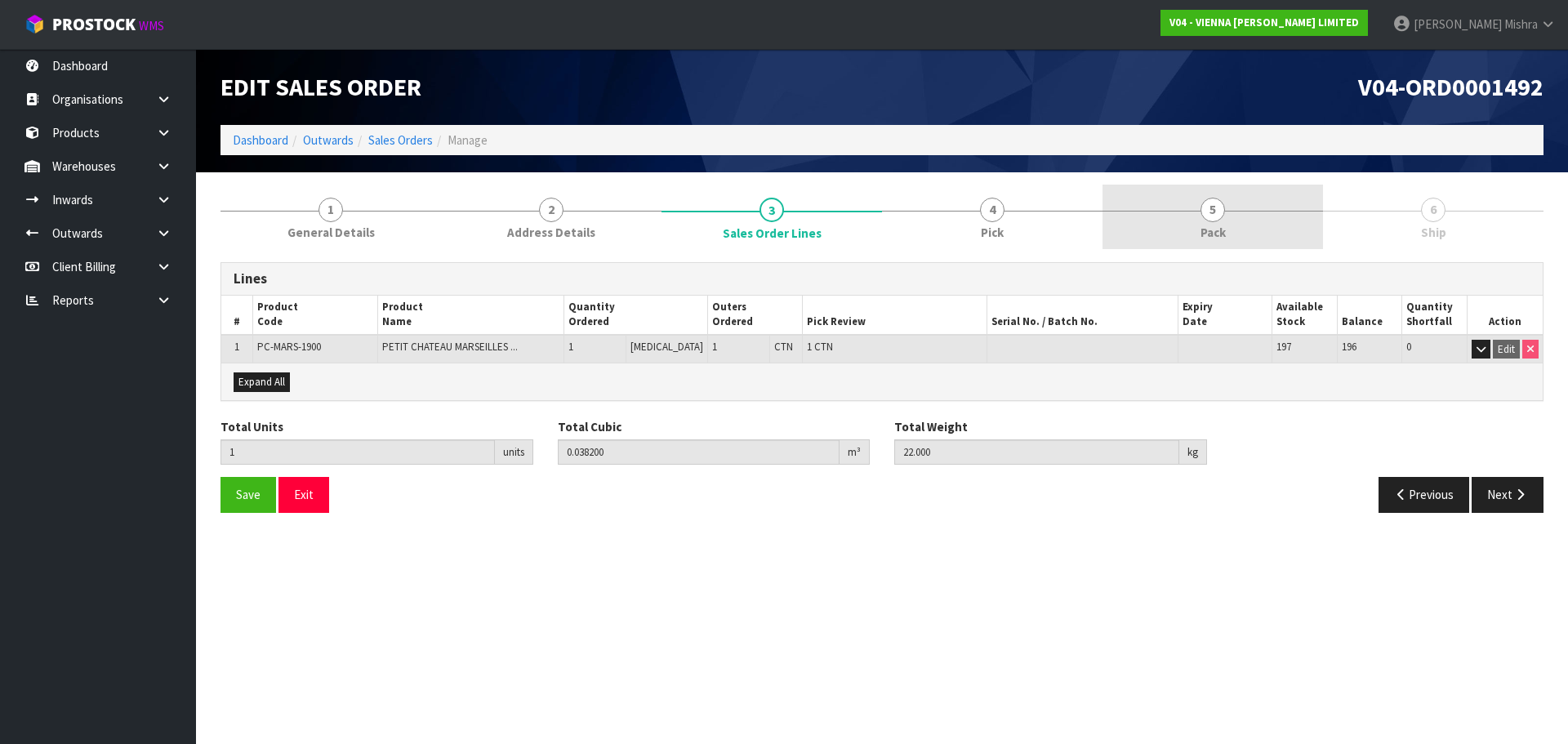
click at [1275, 206] on link "5 Pack" at bounding box center [1212, 217] width 220 height 65
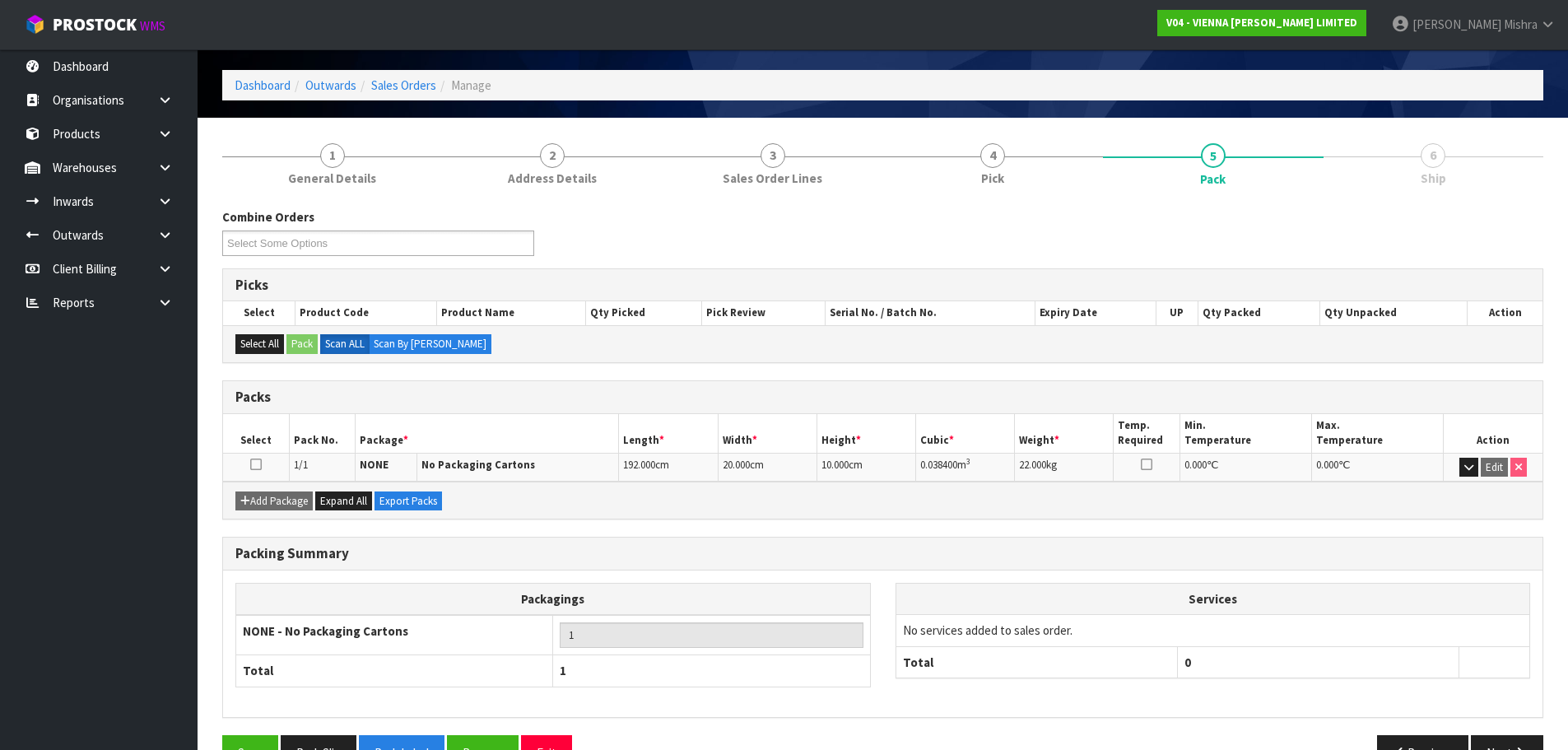
scroll to position [101, 0]
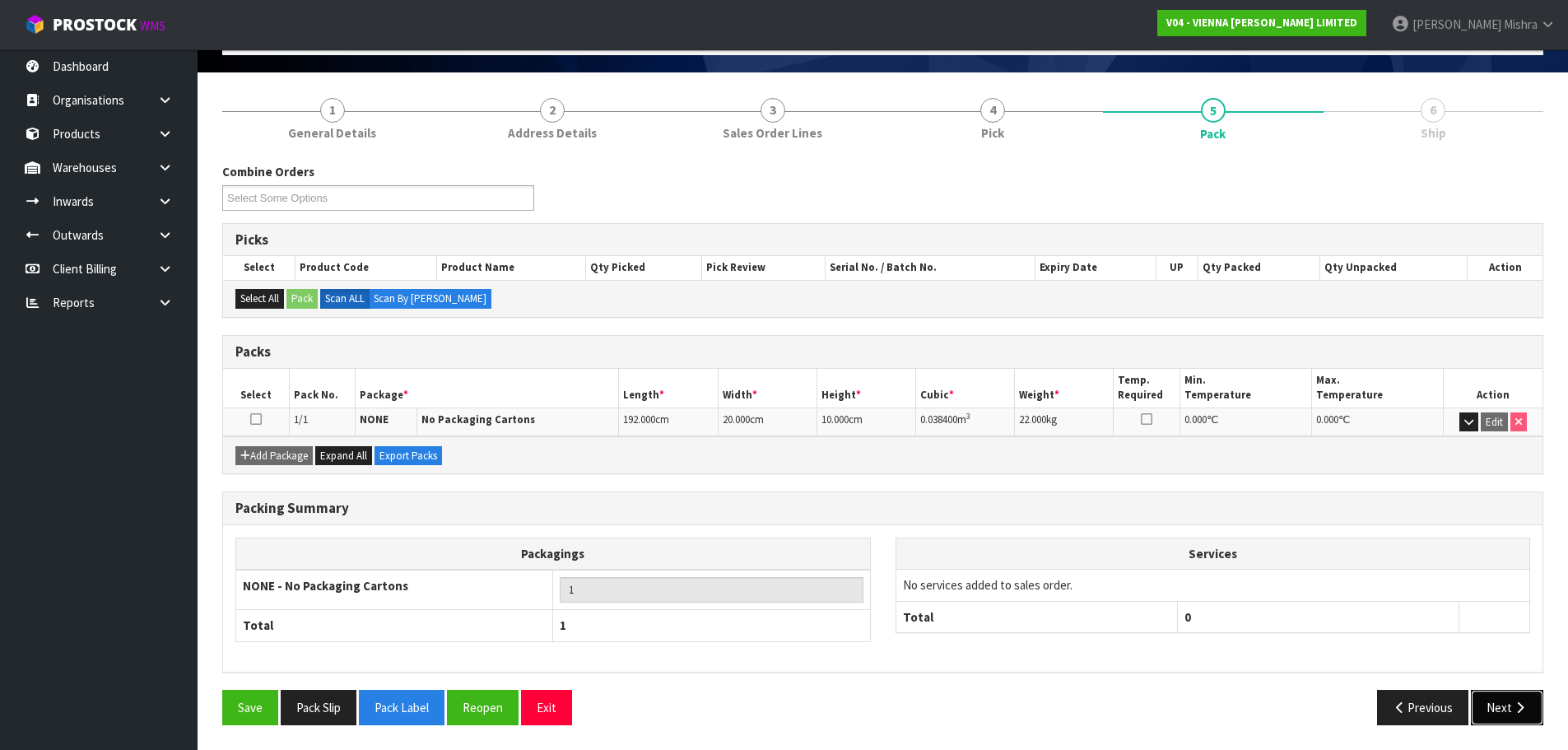
click at [1491, 696] on button "Next" at bounding box center [1507, 707] width 73 height 35
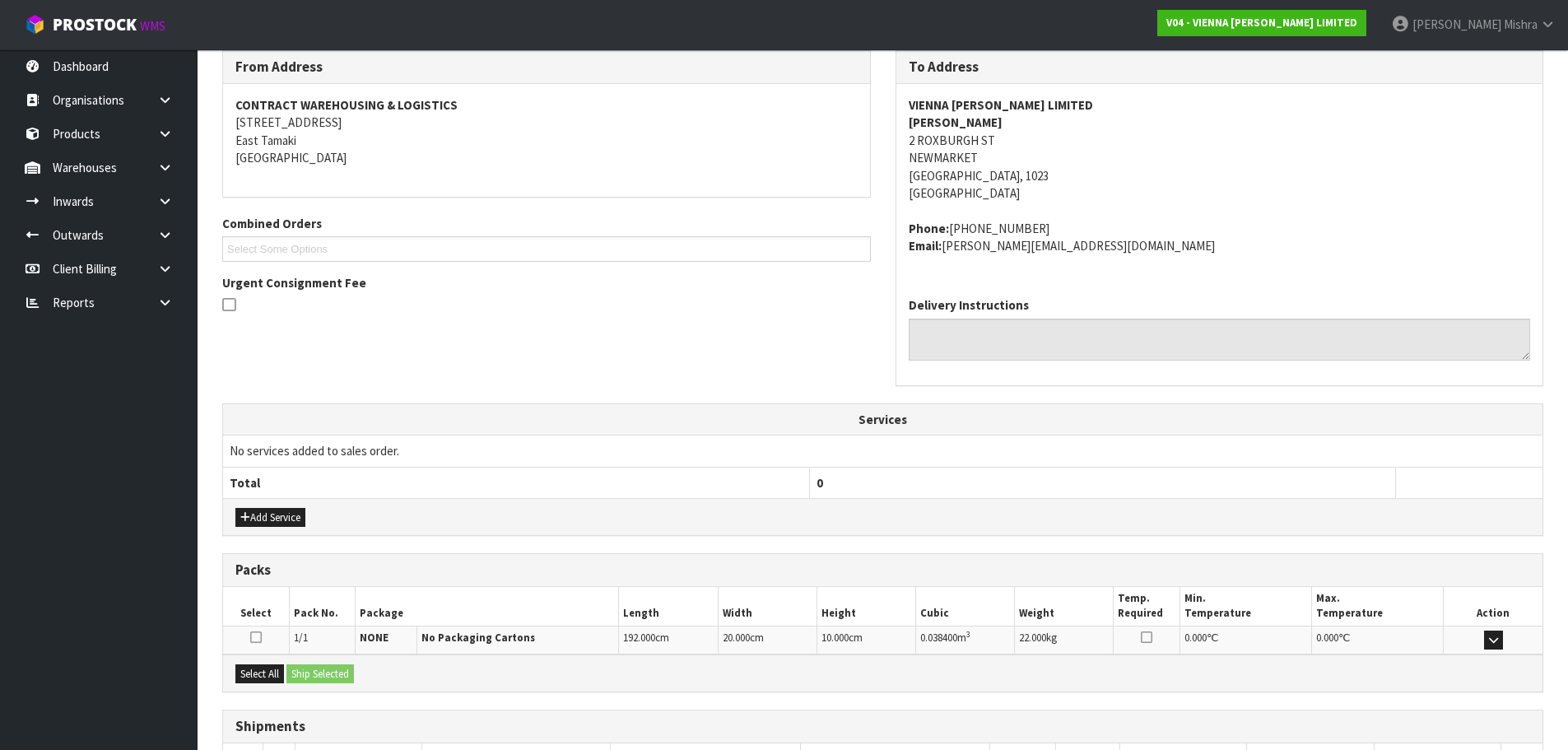
scroll to position [333, 0]
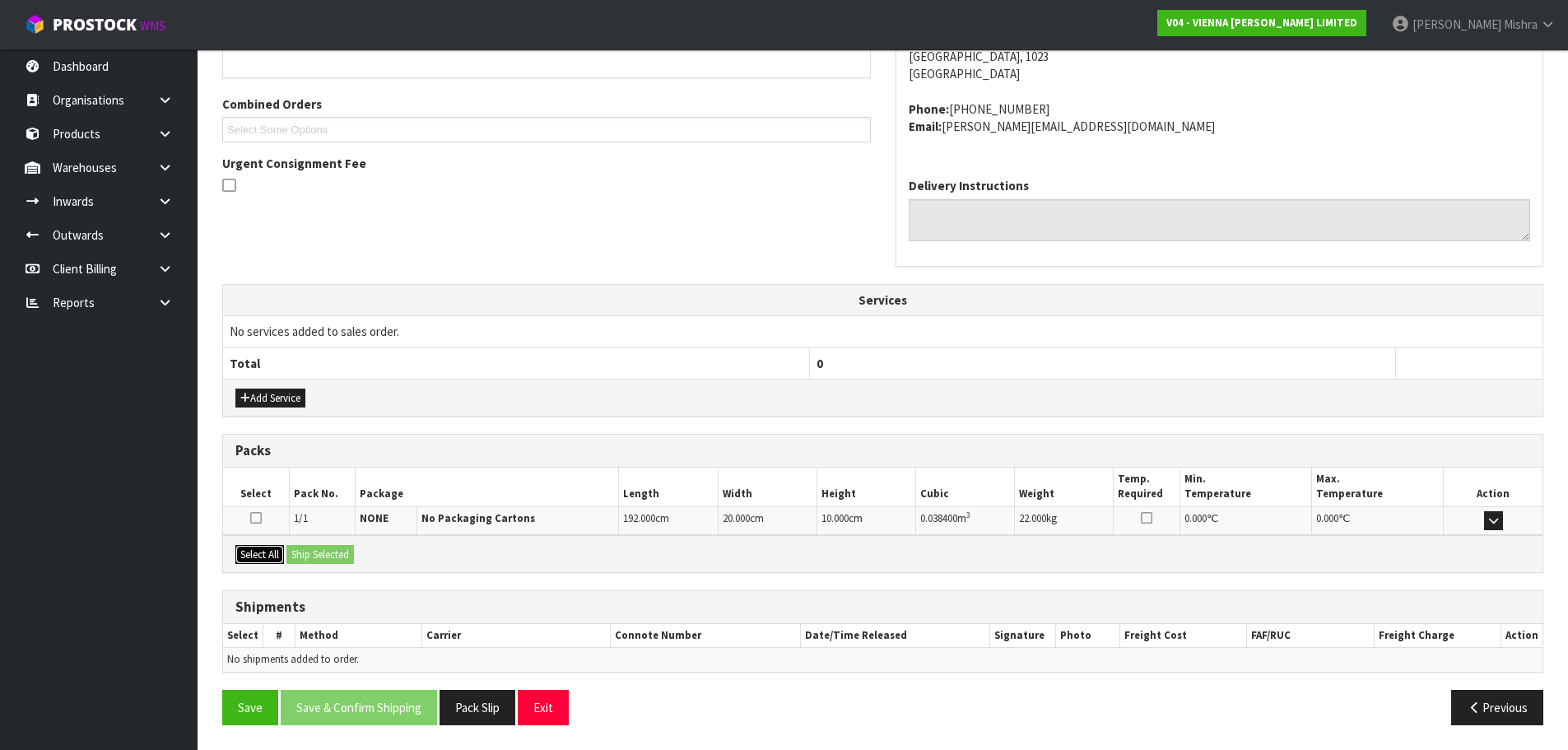
click at [261, 562] on button "Select All" at bounding box center [260, 555] width 49 height 20
click at [323, 554] on button "Ship Selected" at bounding box center [320, 555] width 68 height 20
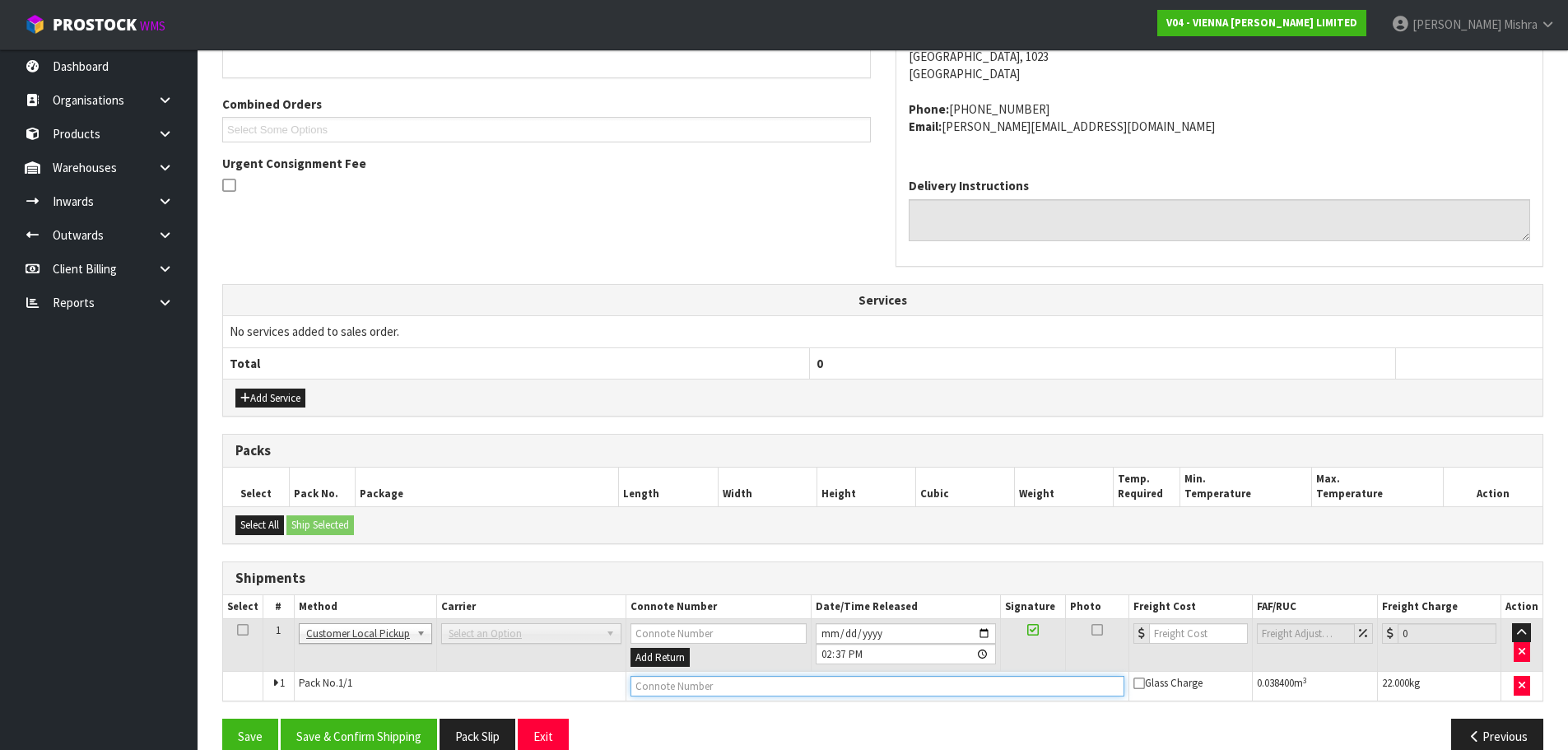
click at [911, 693] on input "text" at bounding box center [878, 686] width 494 height 21
type input "CUSTOMER COLLECTED"
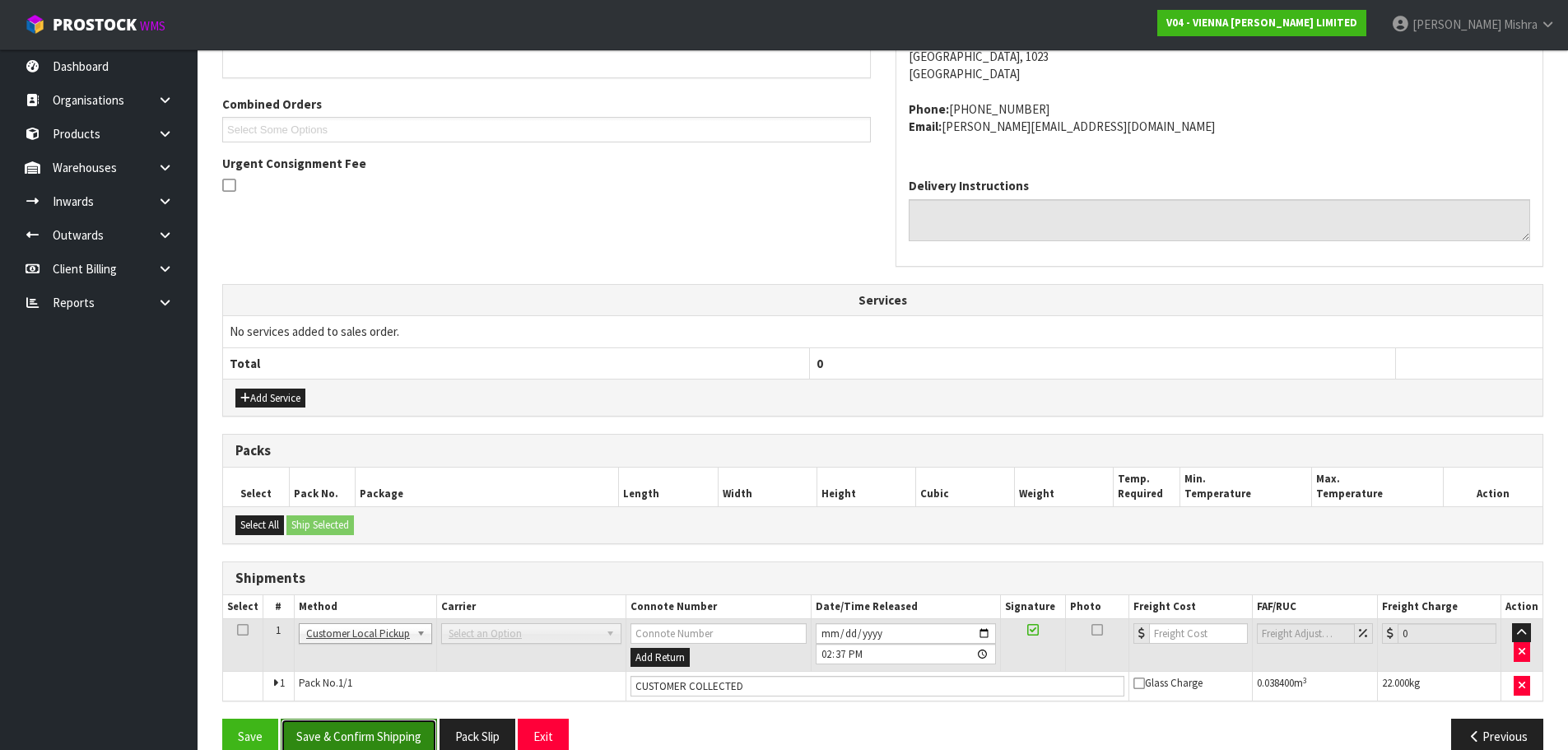
click at [361, 734] on button "Save & Confirm Shipping" at bounding box center [358, 735] width 156 height 35
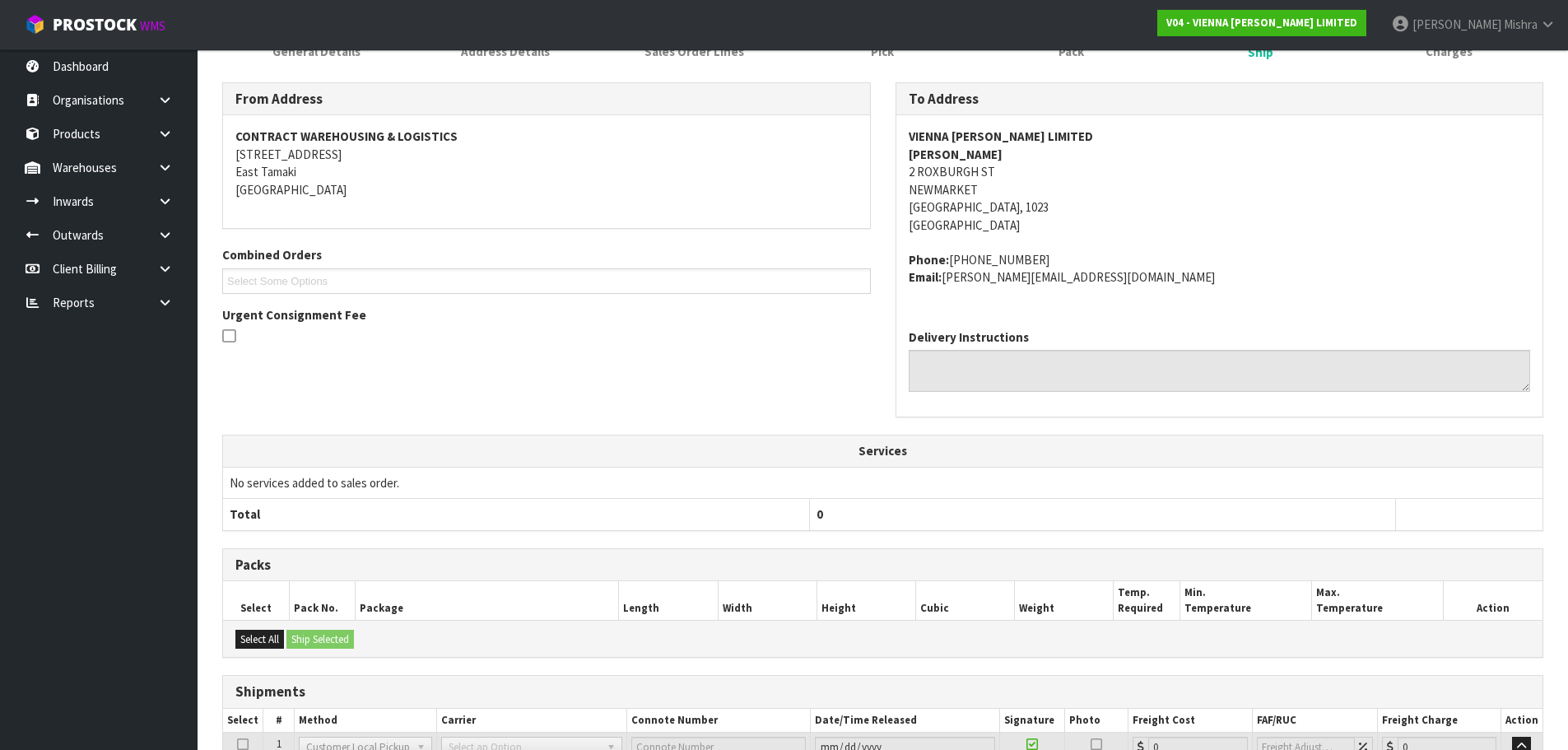
scroll to position [0, 0]
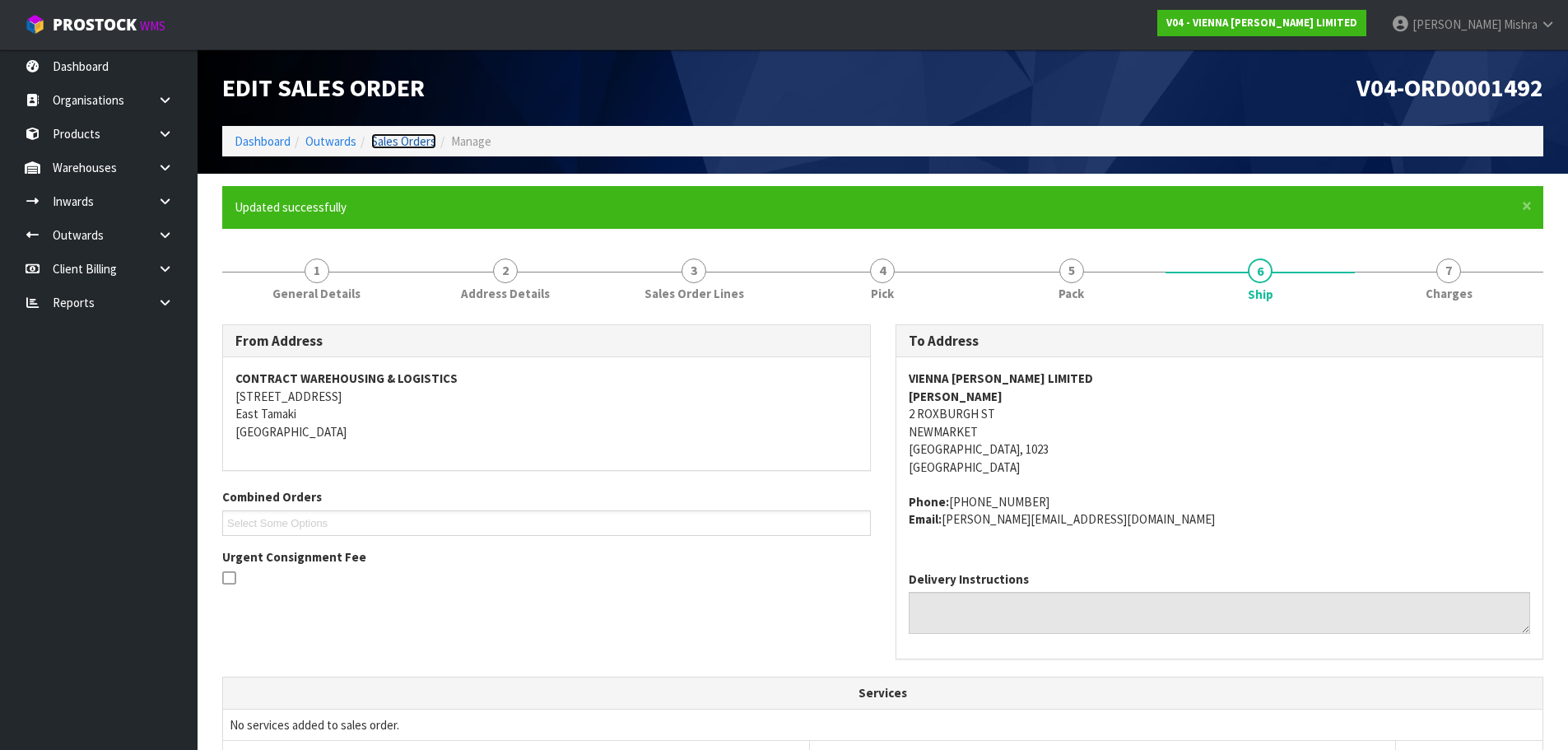
click at [411, 144] on link "Sales Orders" at bounding box center [404, 141] width 65 height 15
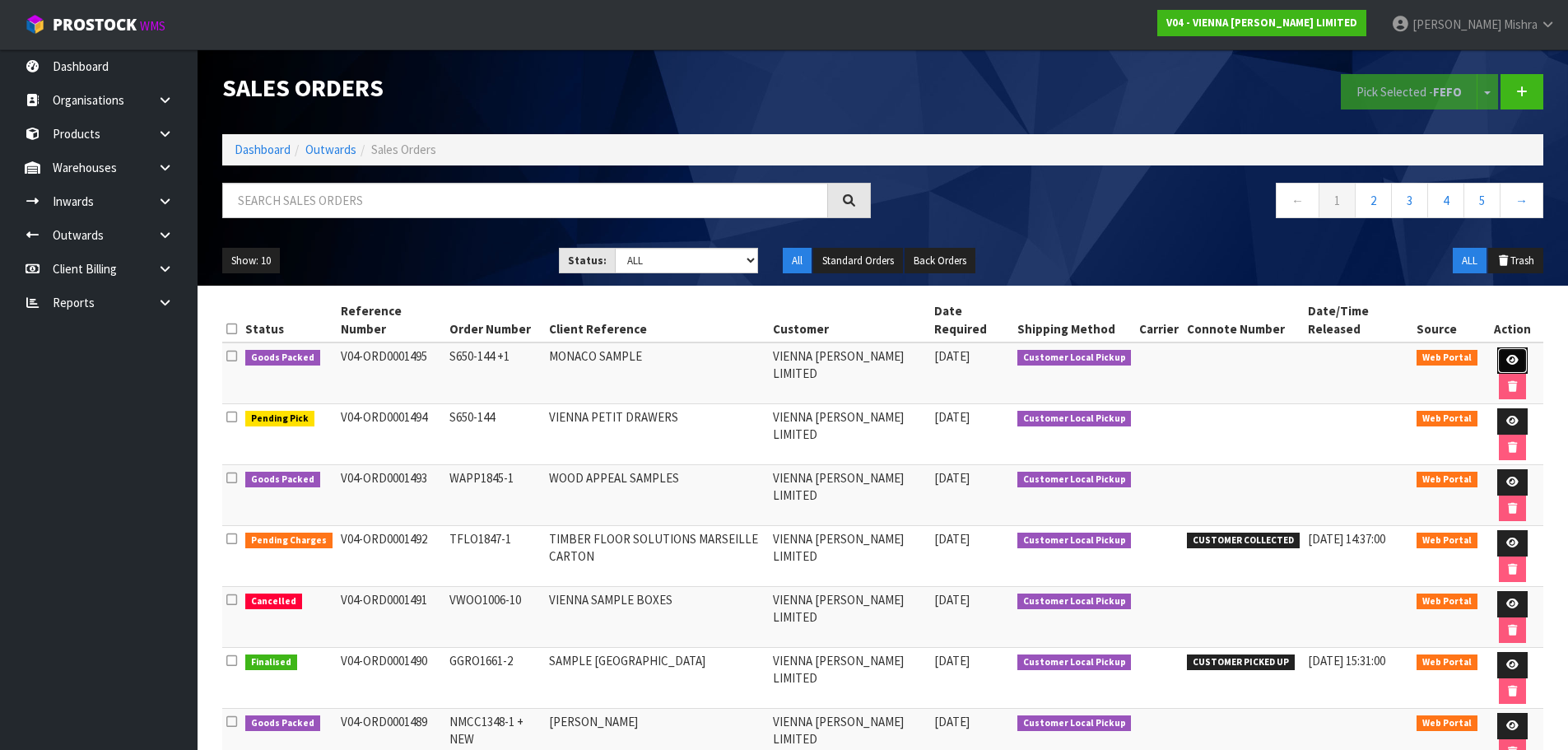
click at [1506, 355] on icon at bounding box center [1512, 360] width 12 height 10
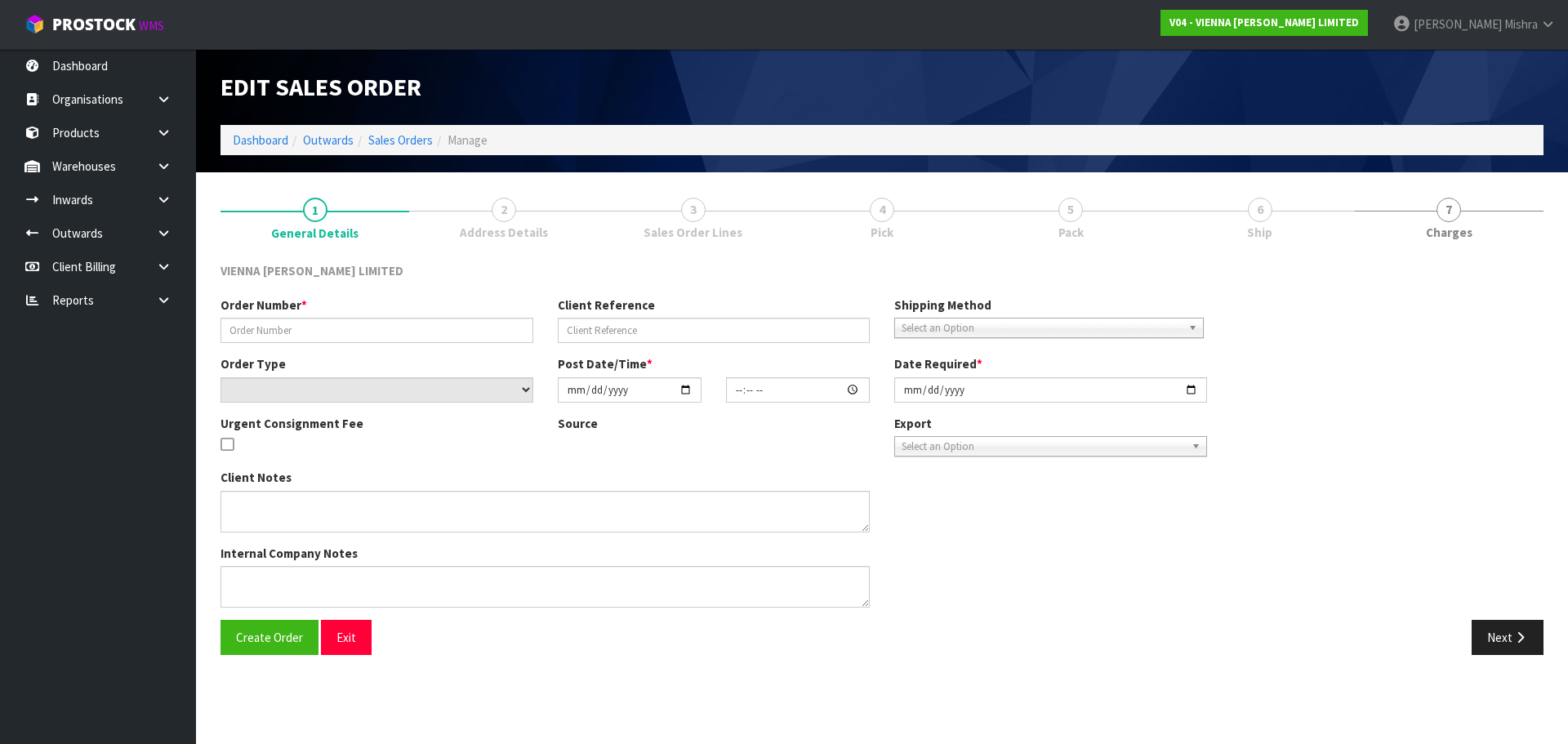
type input "S650-144 +1"
type input "MONACO SAMPLE"
select select "number:0"
type input "2025-09-08"
type input "12:27:00.000"
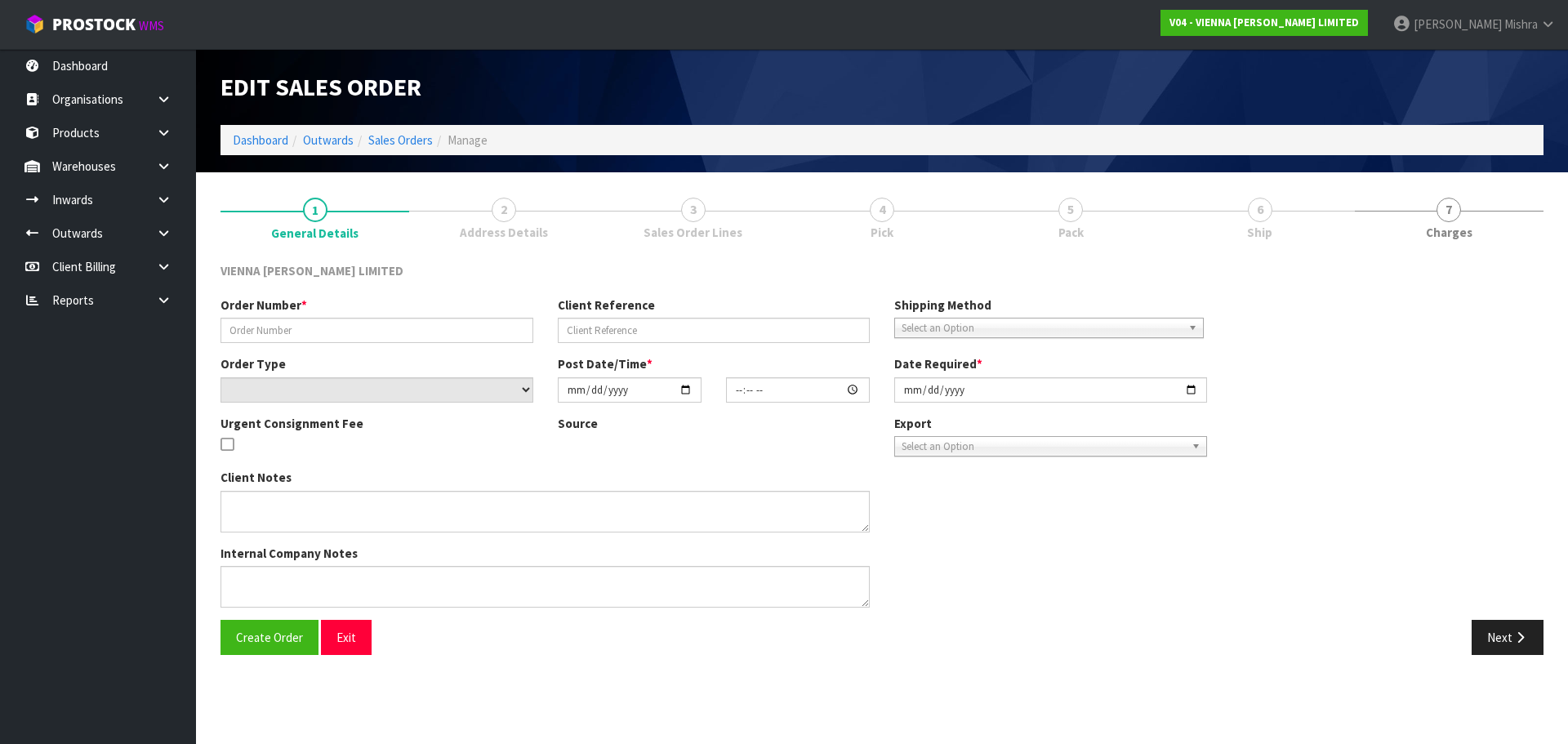
type input "2025-09-08"
type textarea "MONACO SAMPLE"
type textarea "DAMON WILL COLLECT THIS ORDER IN 30 MINUTES . URGENT FEE WILL APPLY. 1 CARTON. …"
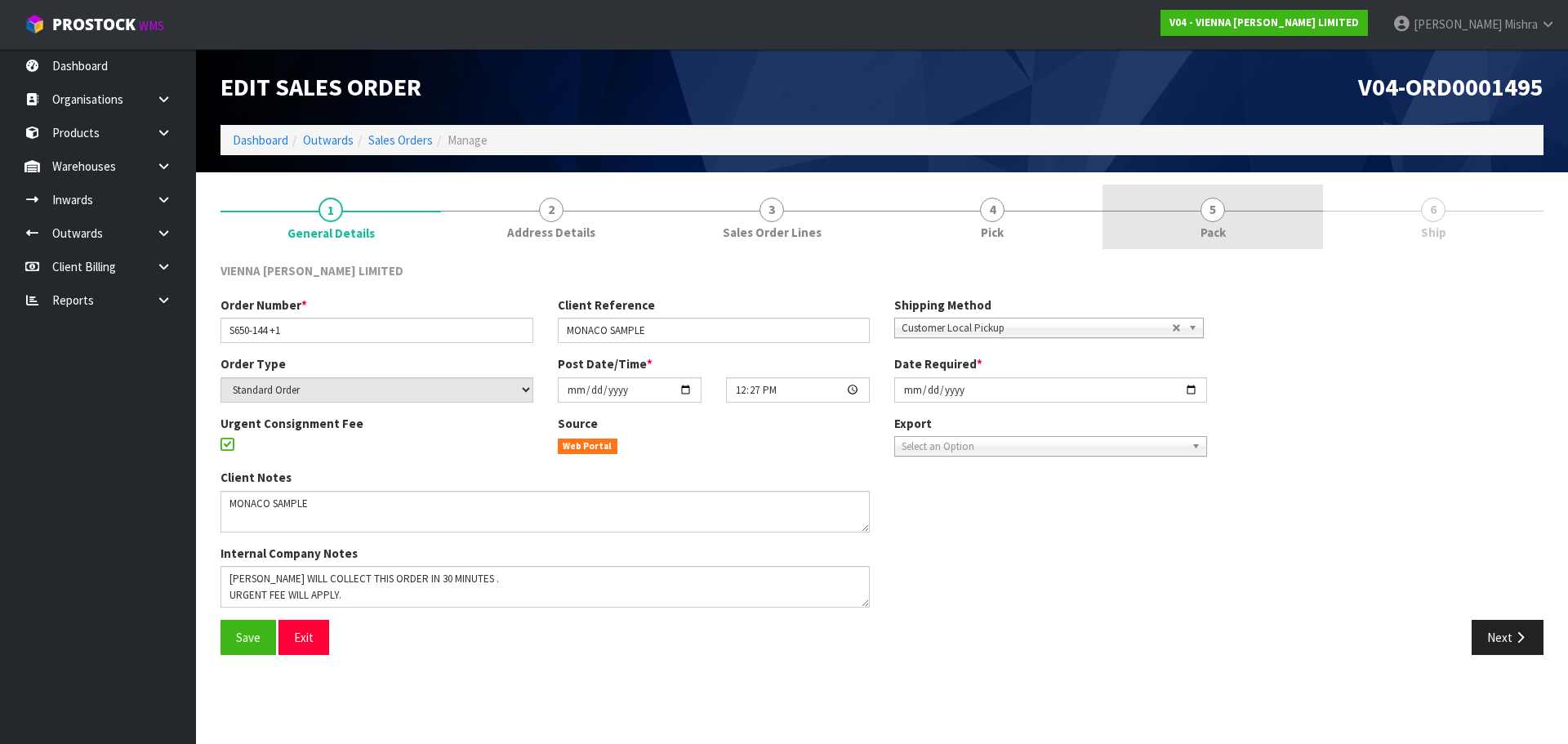
click at [1147, 211] on link "5 Pack" at bounding box center [1212, 217] width 220 height 65
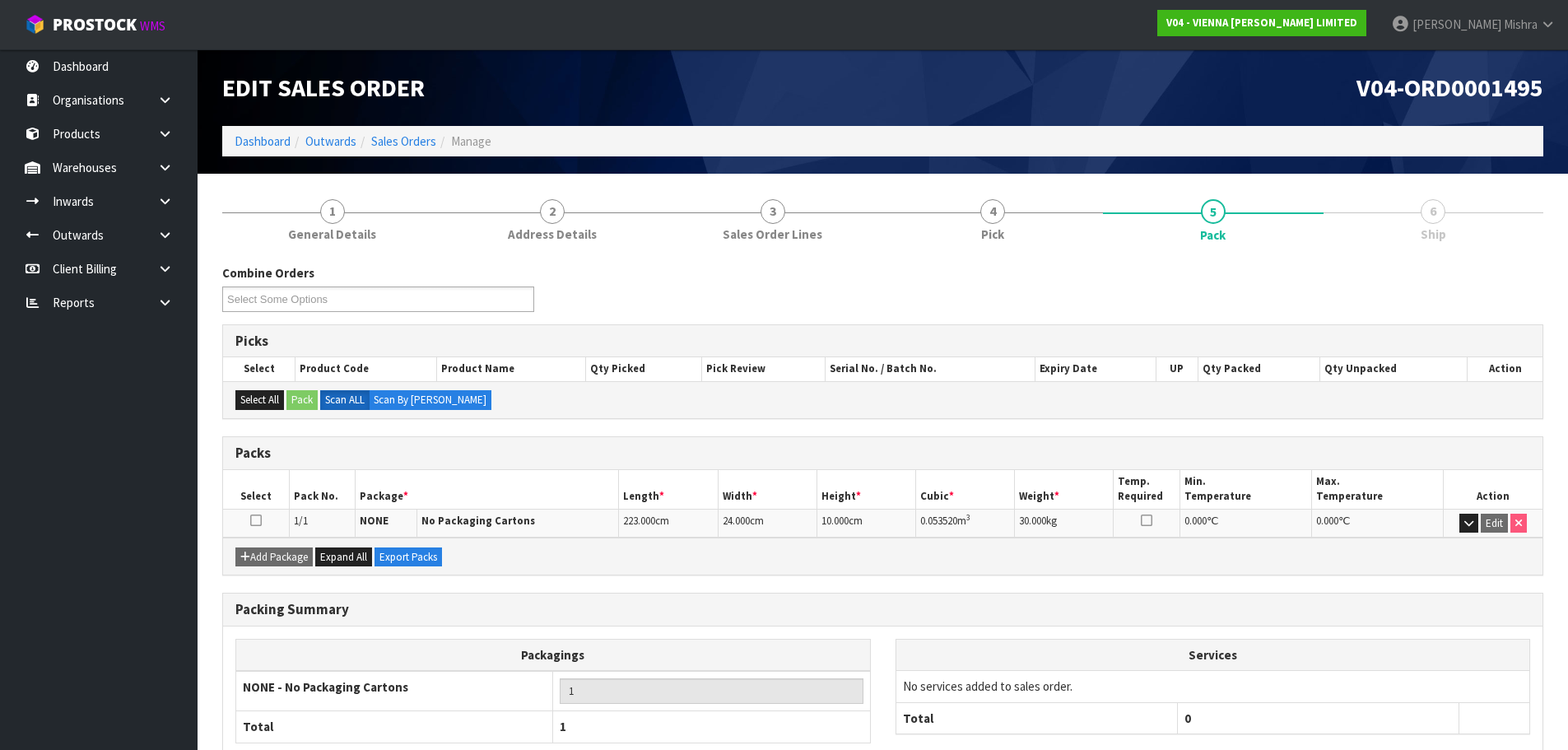
scroll to position [101, 0]
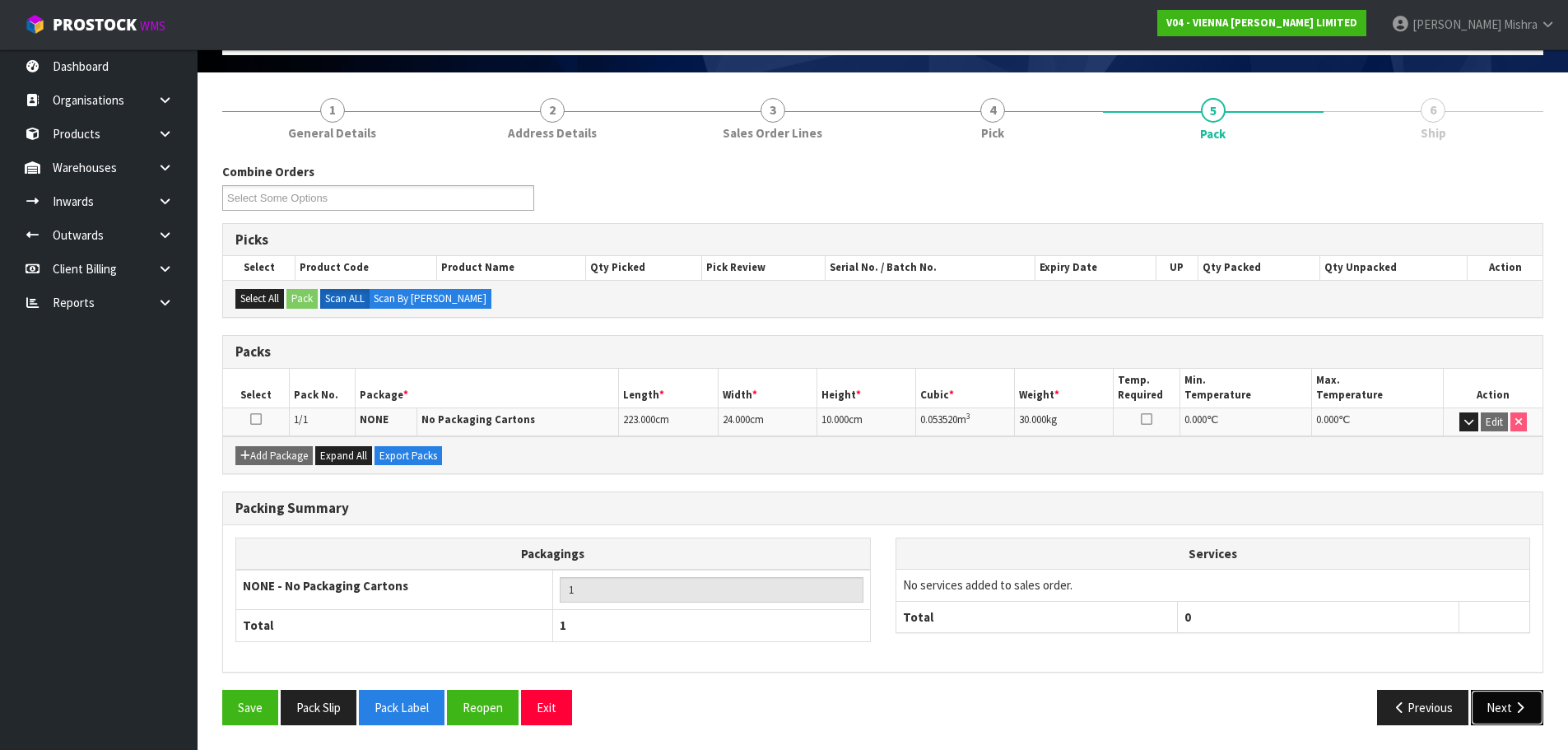
click at [1490, 703] on button "Next" at bounding box center [1507, 707] width 73 height 35
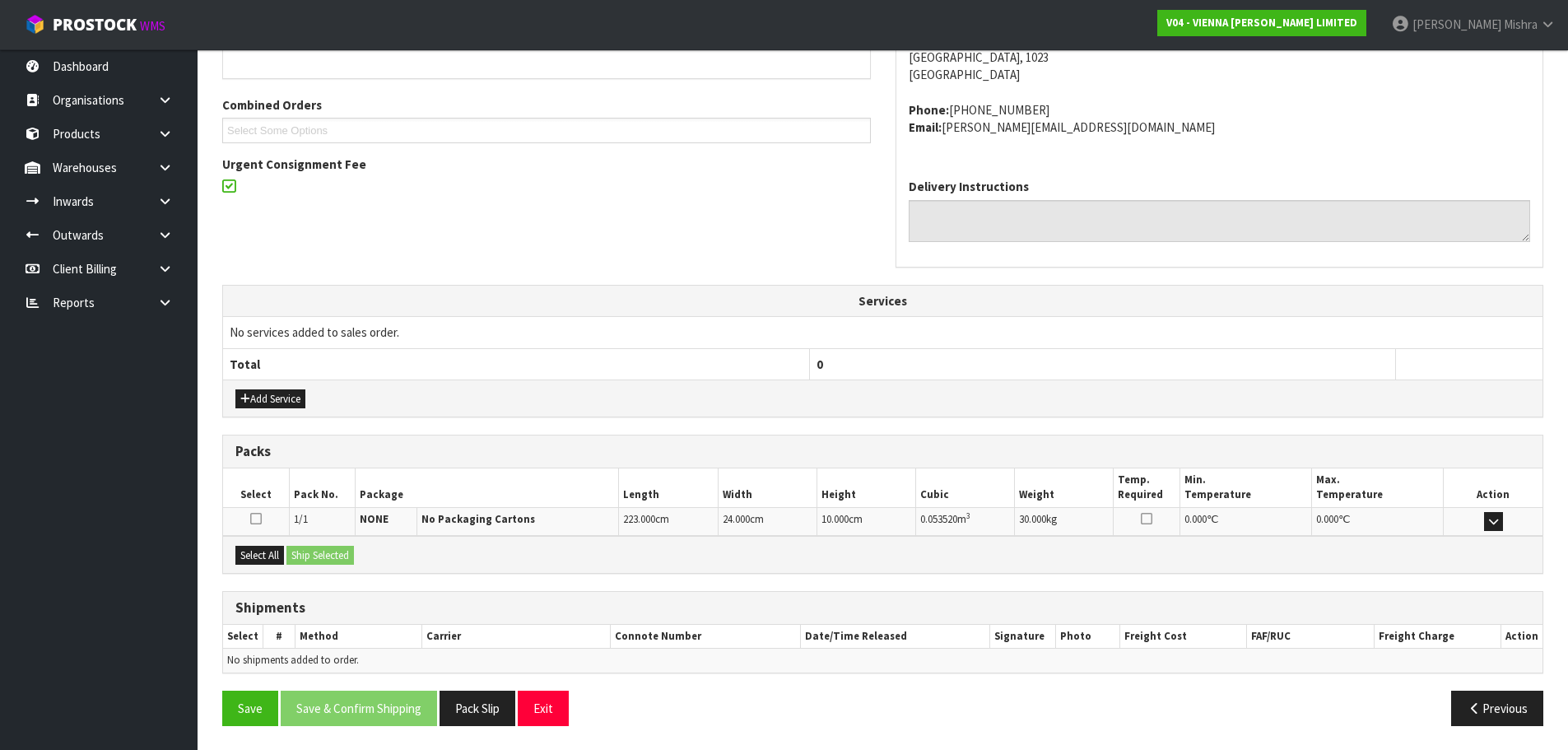
scroll to position [333, 0]
click at [240, 553] on button "Select All" at bounding box center [260, 555] width 49 height 20
click at [315, 549] on button "Ship Selected" at bounding box center [320, 555] width 68 height 20
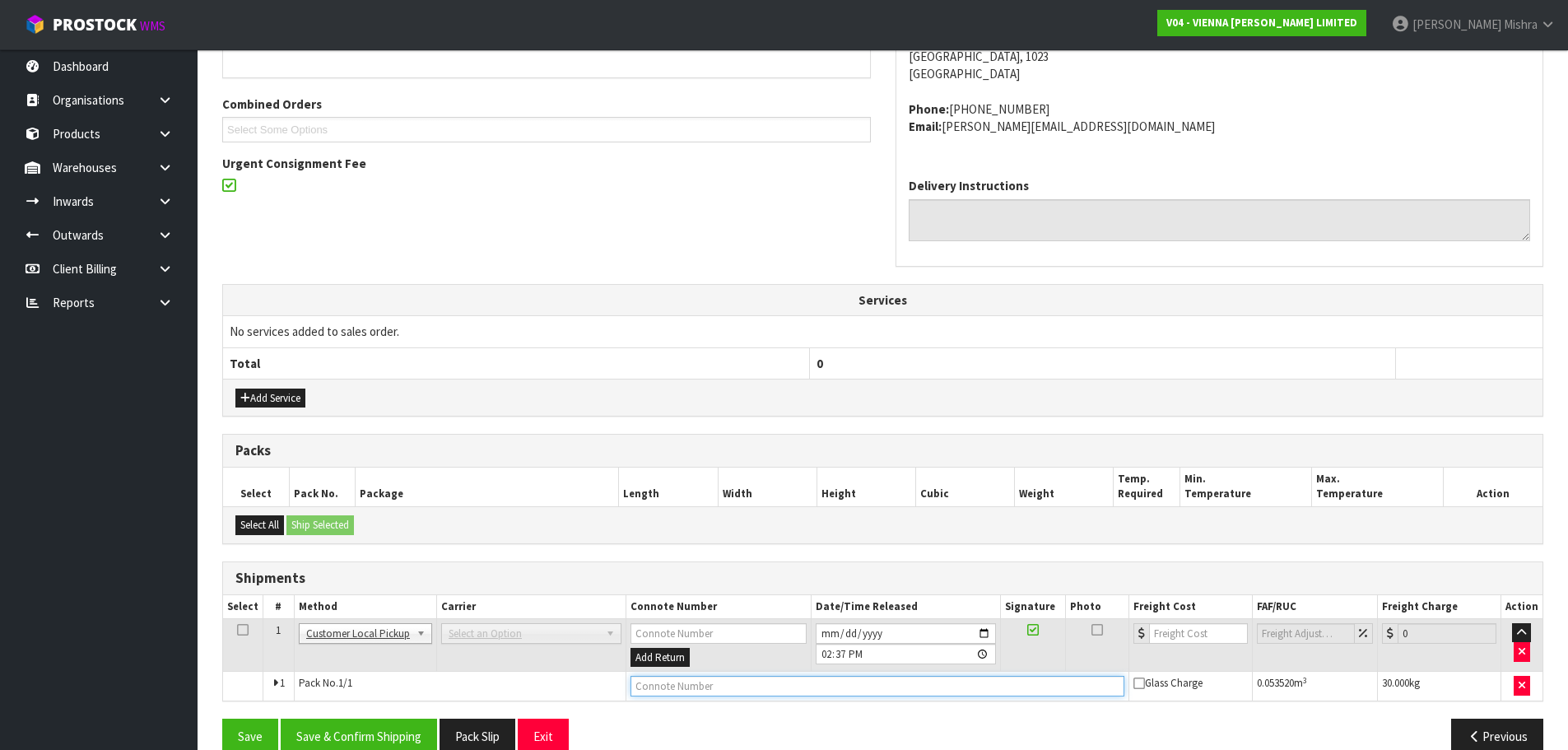
click at [677, 688] on input "text" at bounding box center [878, 686] width 494 height 21
type input "CUSTOMER COLLECTED"
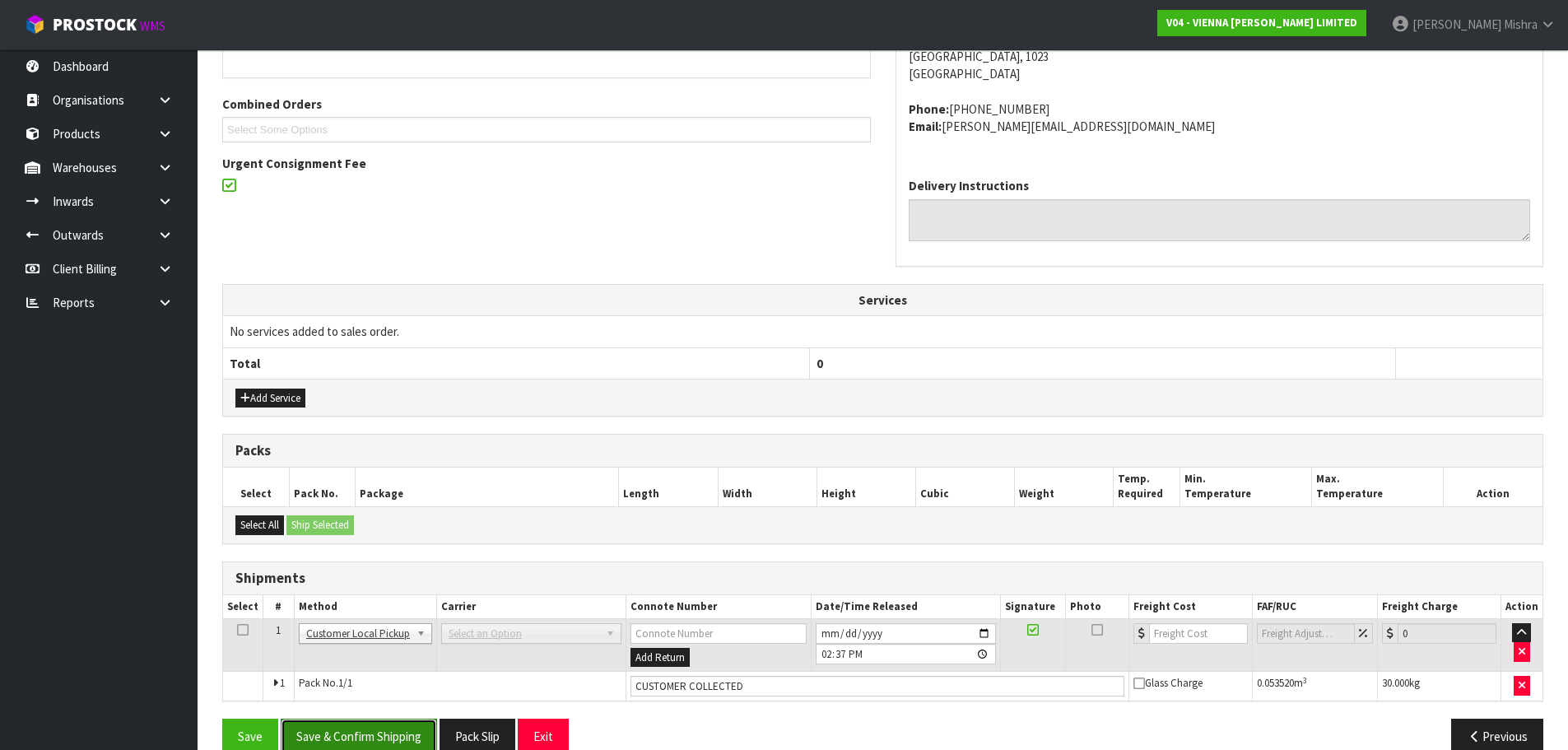
drag, startPoint x: 408, startPoint y: 725, endPoint x: 422, endPoint y: 718, distance: 15.7
click at [412, 725] on button "Save & Confirm Shipping" at bounding box center [358, 735] width 156 height 35
